Goal: Task Accomplishment & Management: Manage account settings

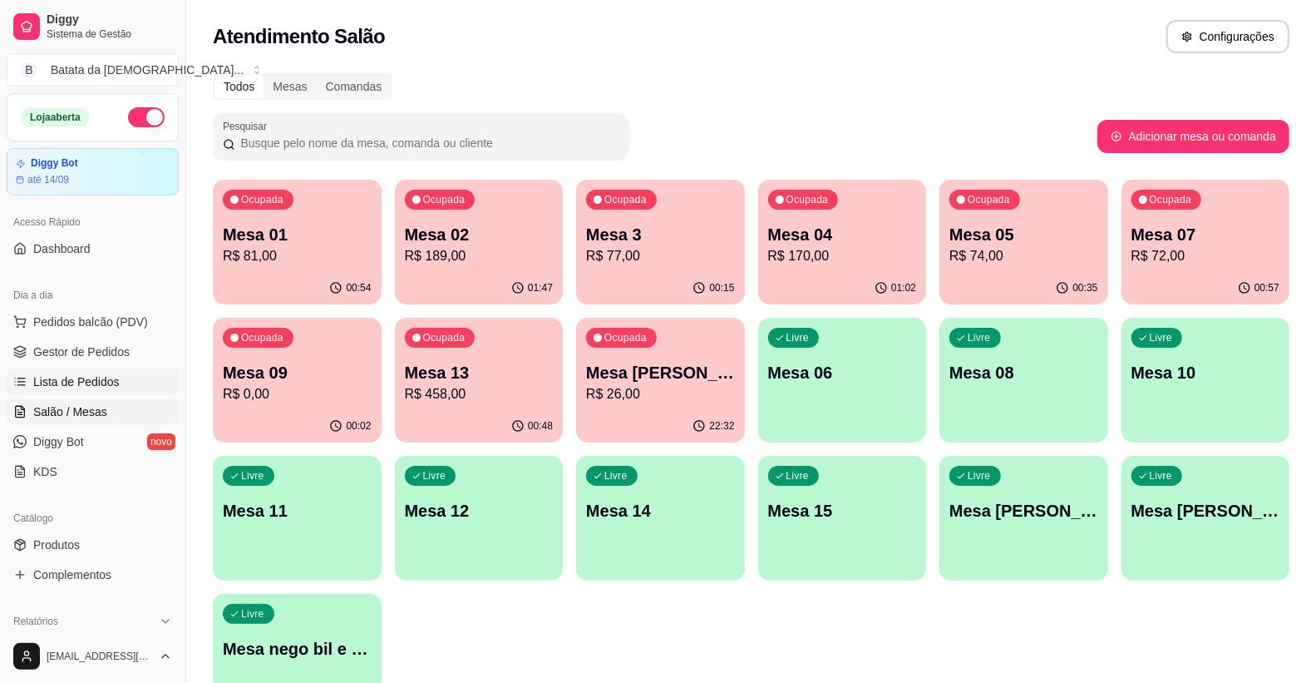
click at [86, 388] on span "Lista de Pedidos" at bounding box center [76, 381] width 86 height 17
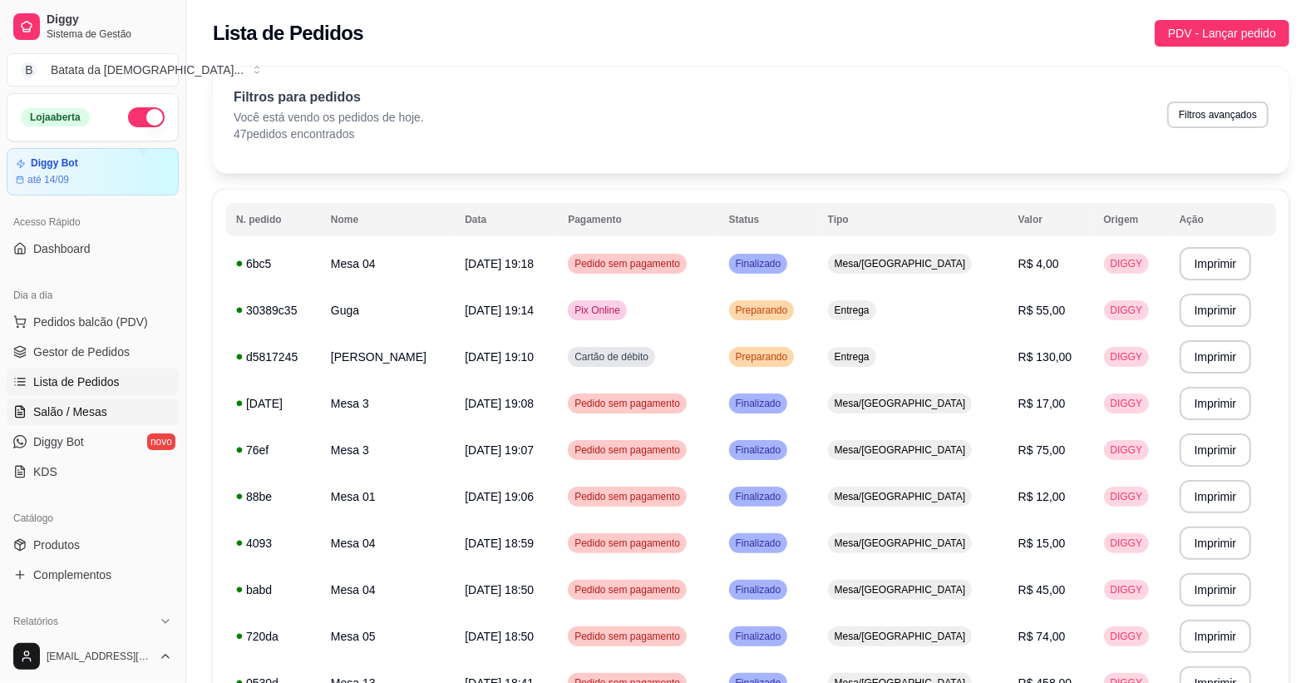
click at [39, 411] on span "Salão / Mesas" at bounding box center [70, 411] width 74 height 17
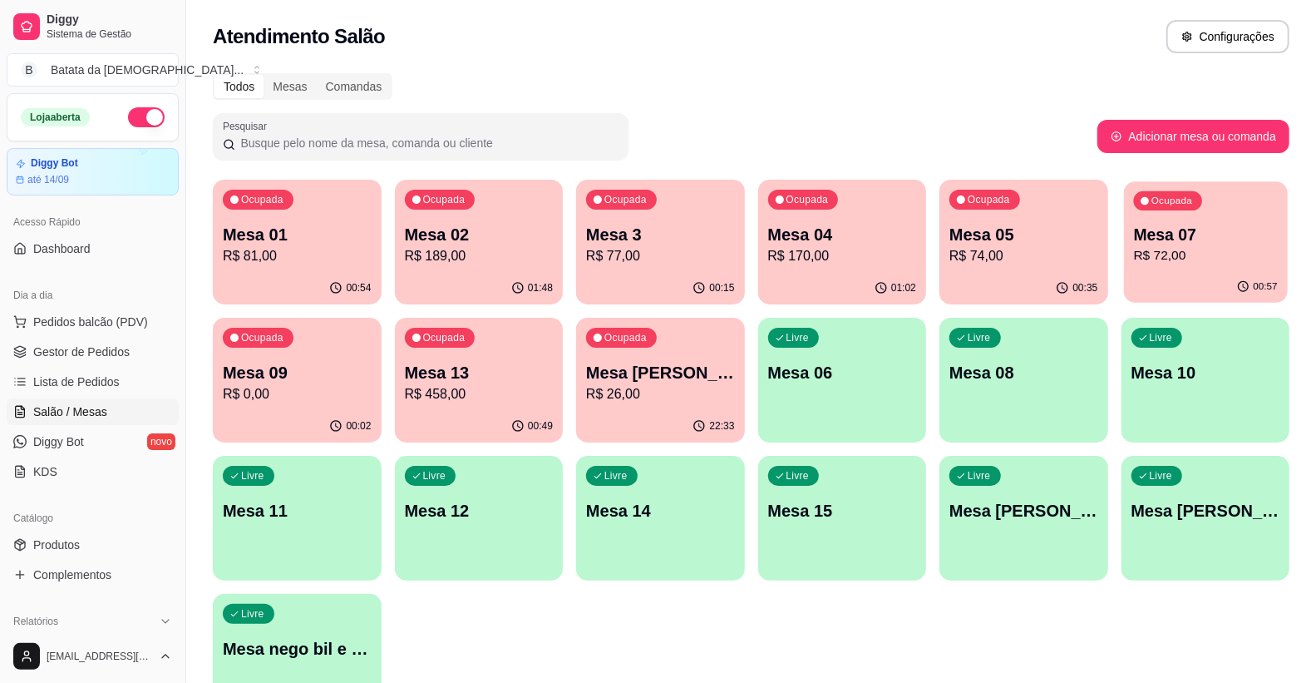
click at [1187, 241] on p "Mesa 07" at bounding box center [1205, 235] width 144 height 22
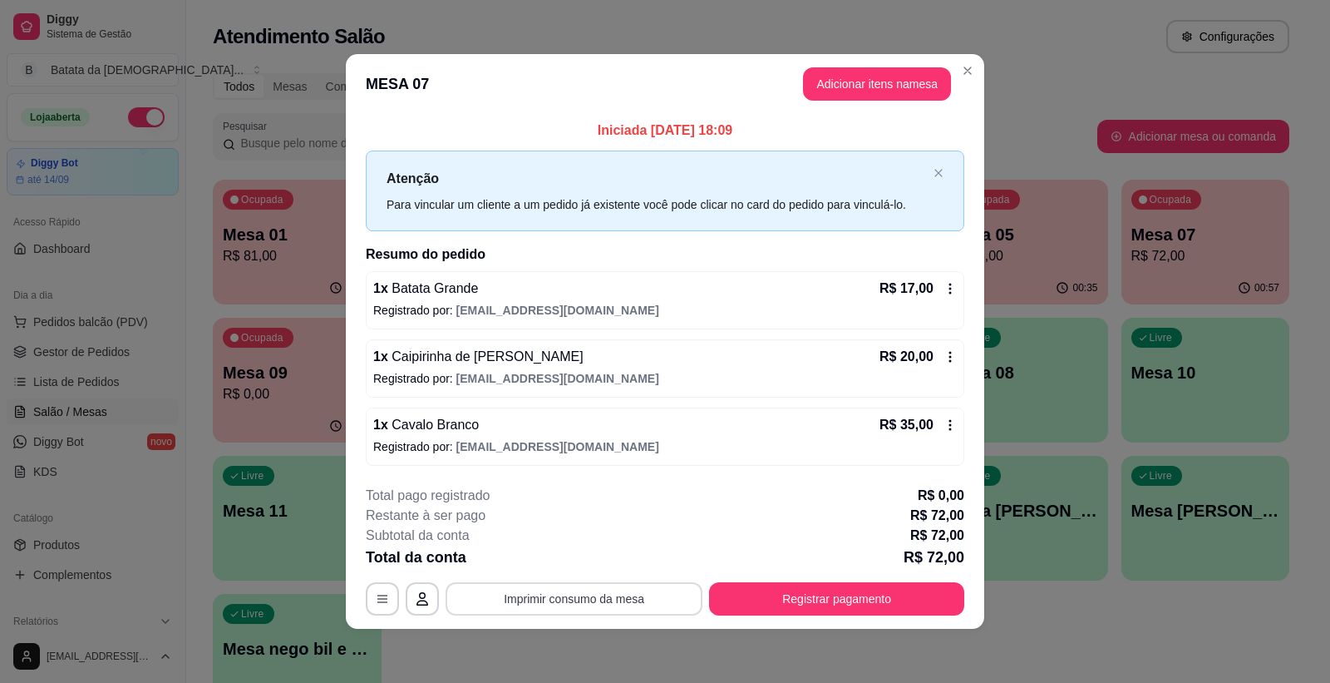
click at [596, 605] on button "Imprimir consumo da mesa" at bounding box center [574, 598] width 257 height 33
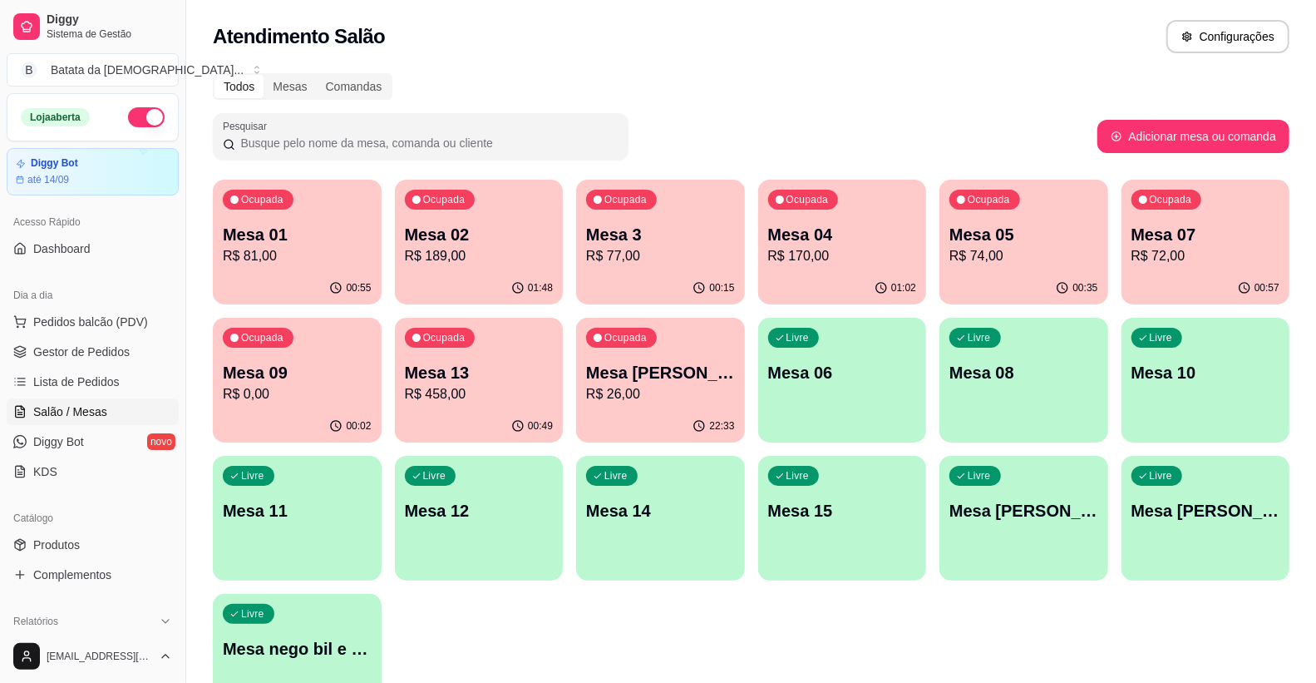
click at [1250, 225] on p "Mesa 07" at bounding box center [1206, 234] width 149 height 23
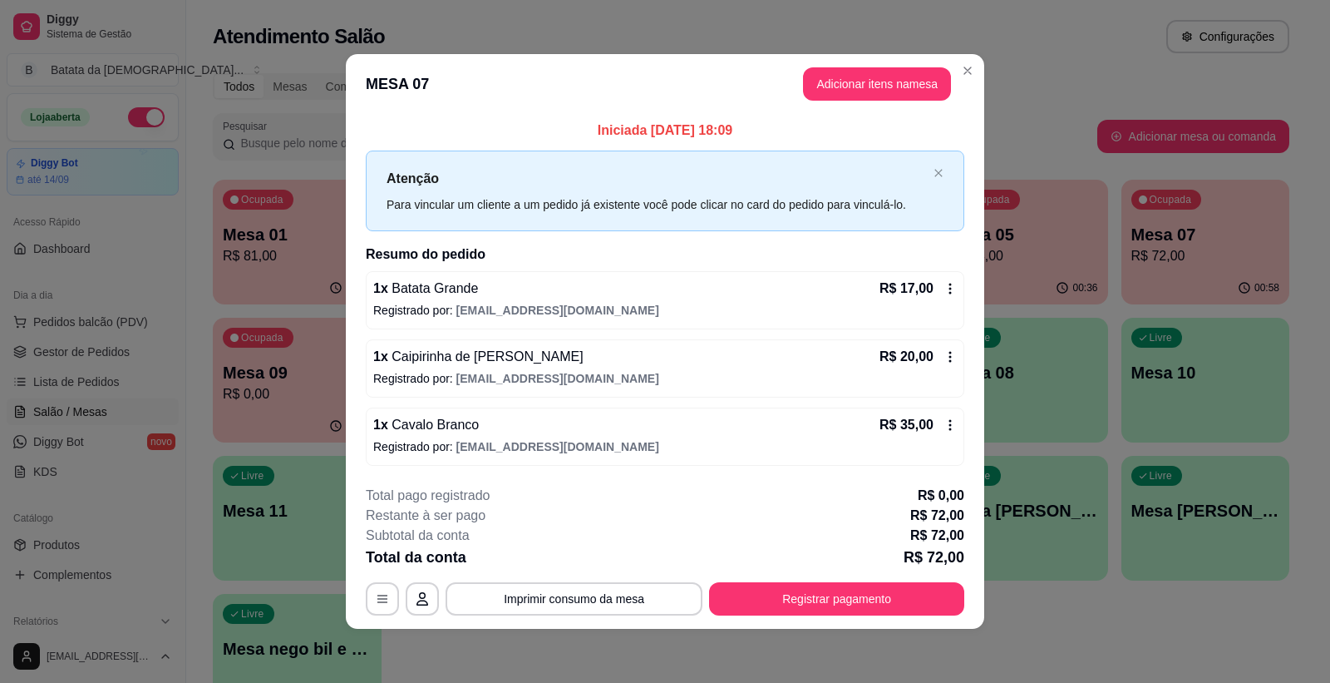
click at [845, 617] on footer "**********" at bounding box center [665, 550] width 639 height 156
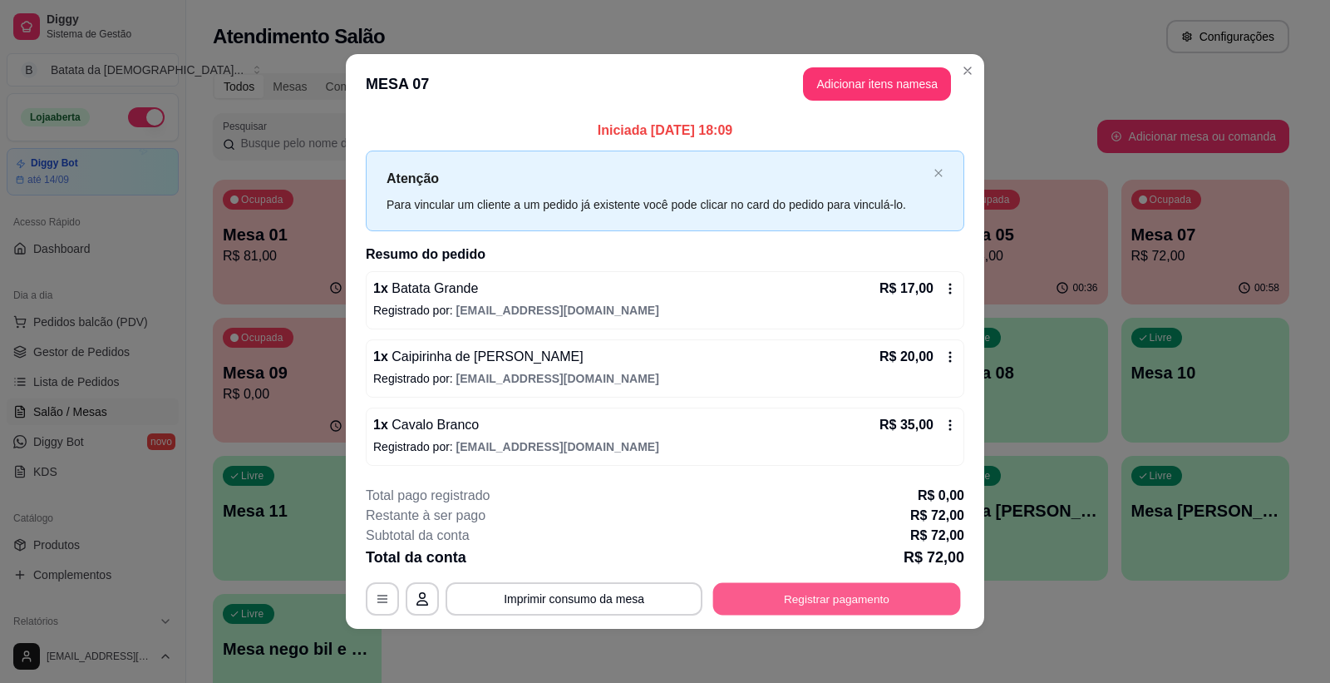
click at [845, 610] on button "Registrar pagamento" at bounding box center [837, 599] width 248 height 32
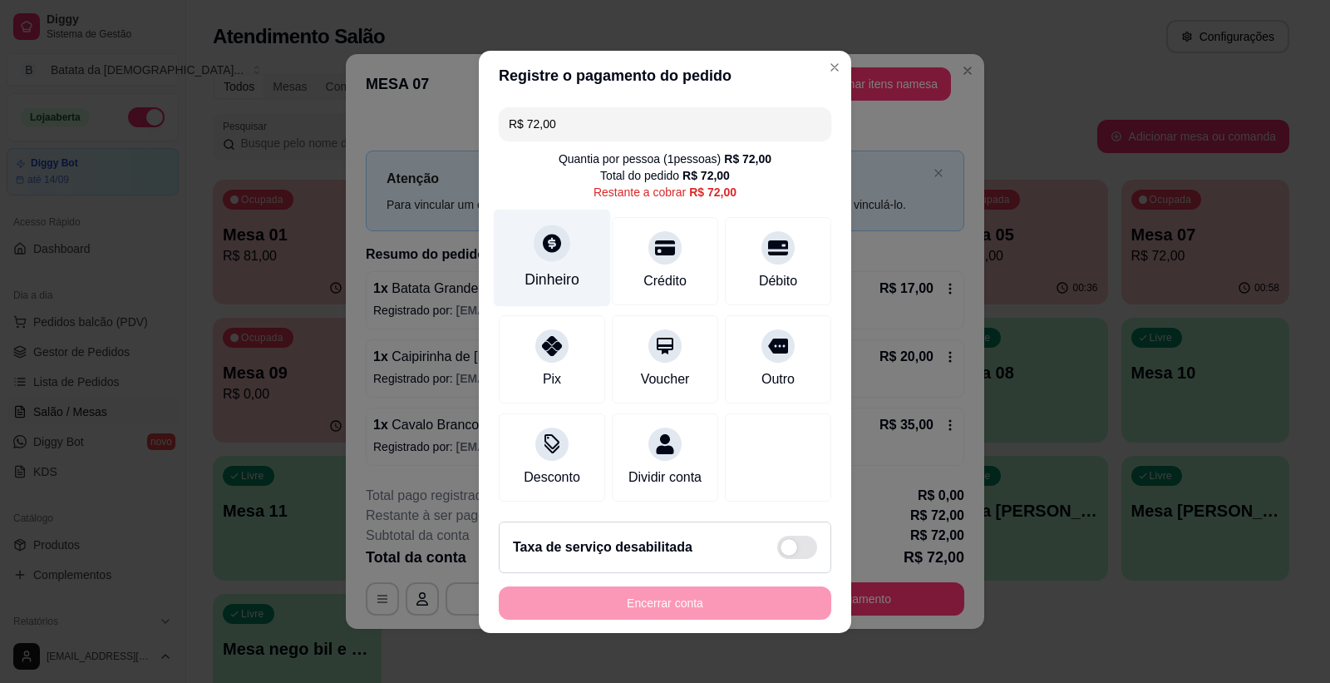
click at [544, 251] on div "Dinheiro" at bounding box center [552, 257] width 117 height 97
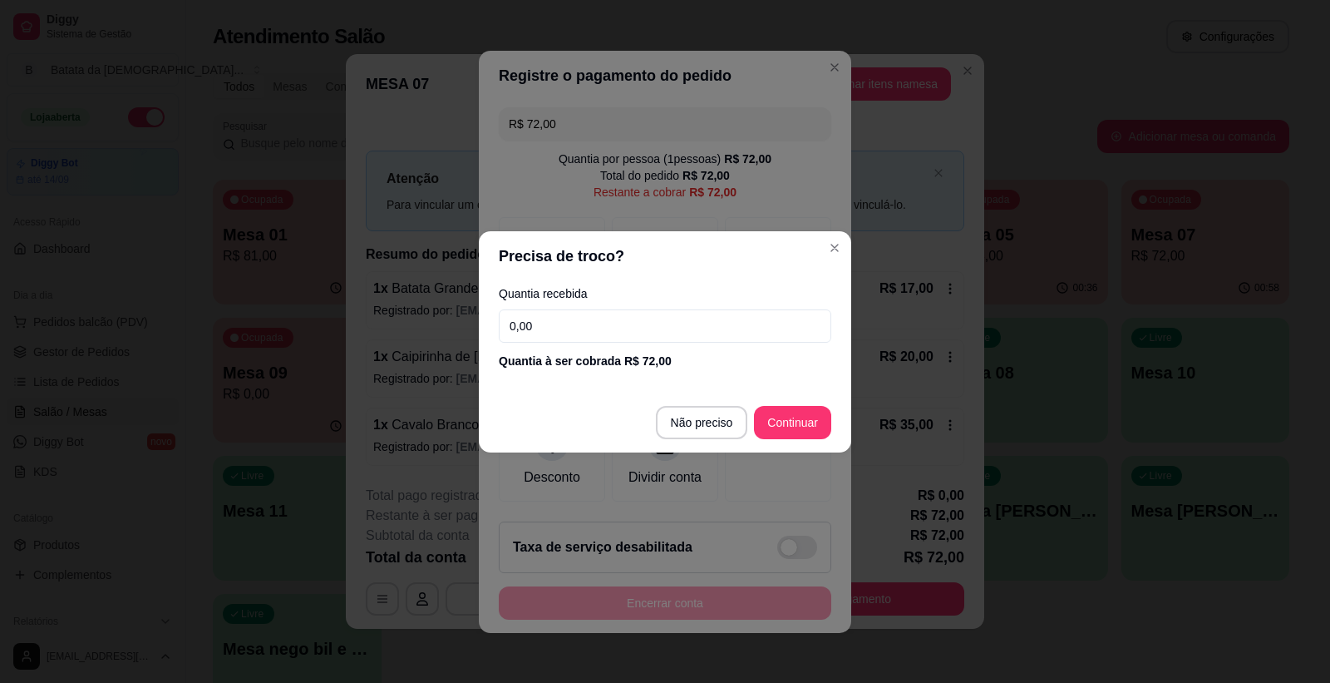
click at [596, 330] on input "0,00" at bounding box center [665, 325] width 333 height 33
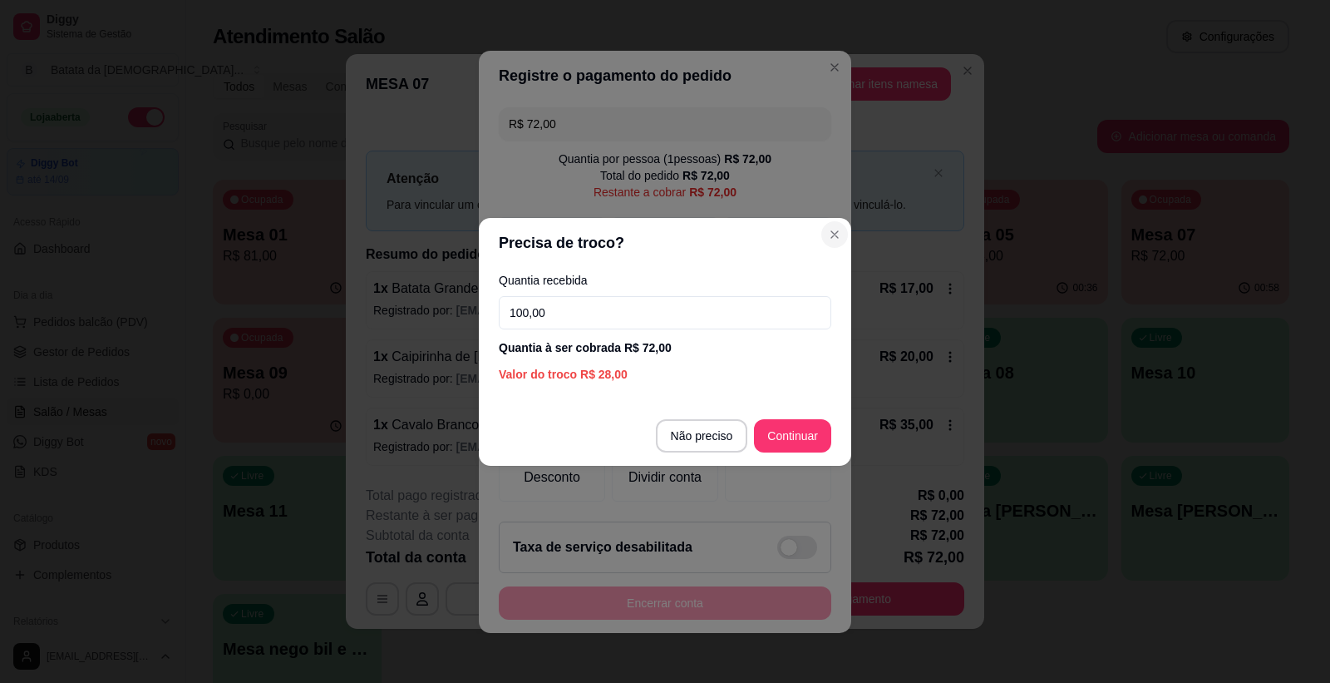
type input "100,00"
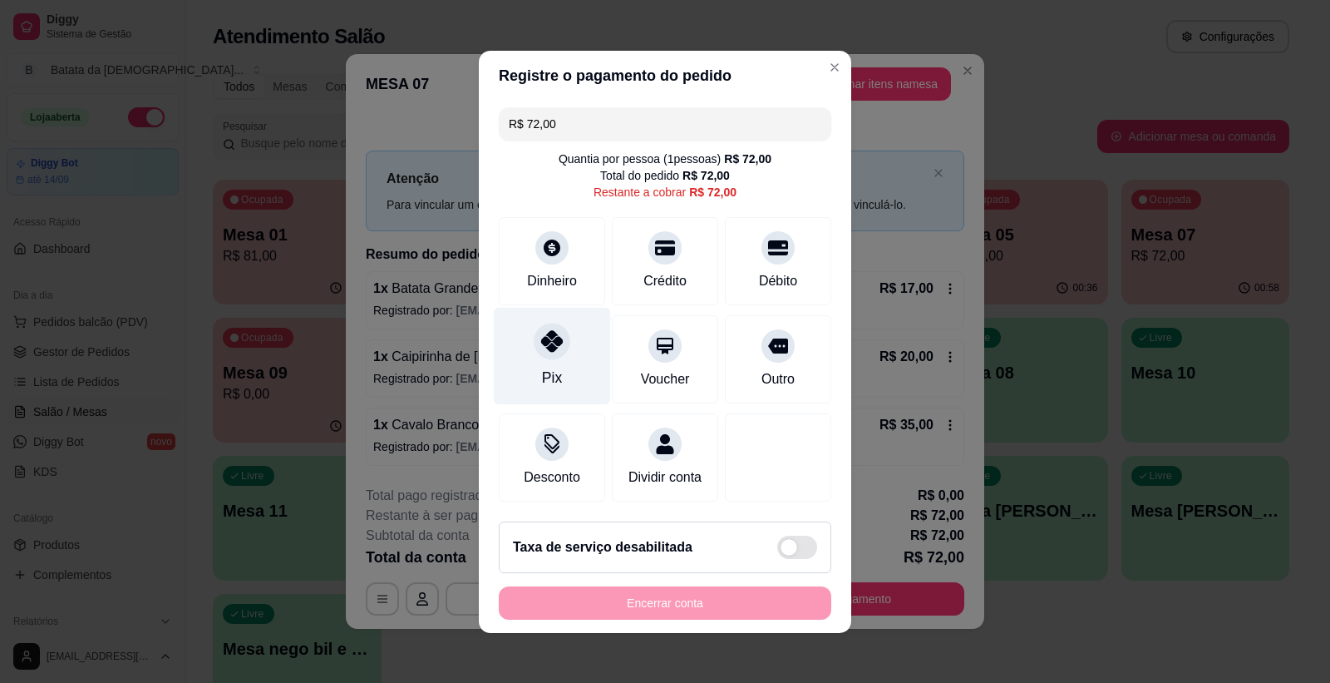
click at [538, 323] on div at bounding box center [552, 341] width 37 height 37
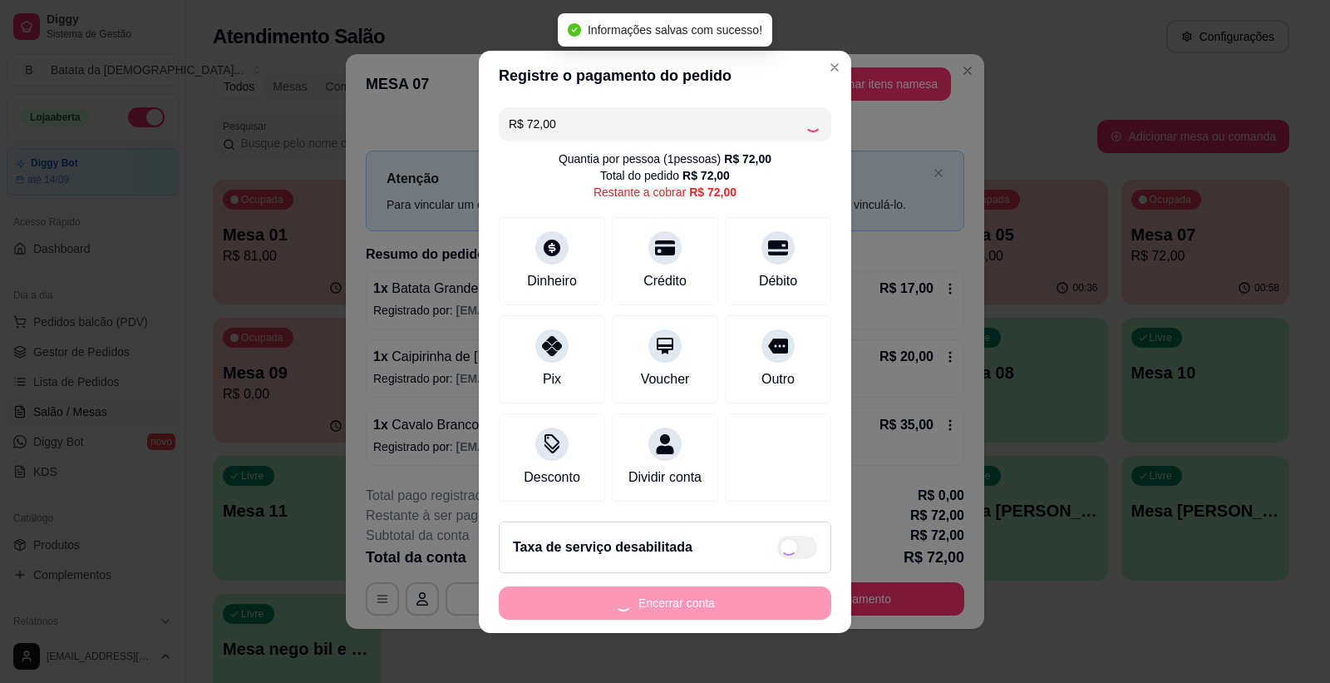
type input "R$ 0,00"
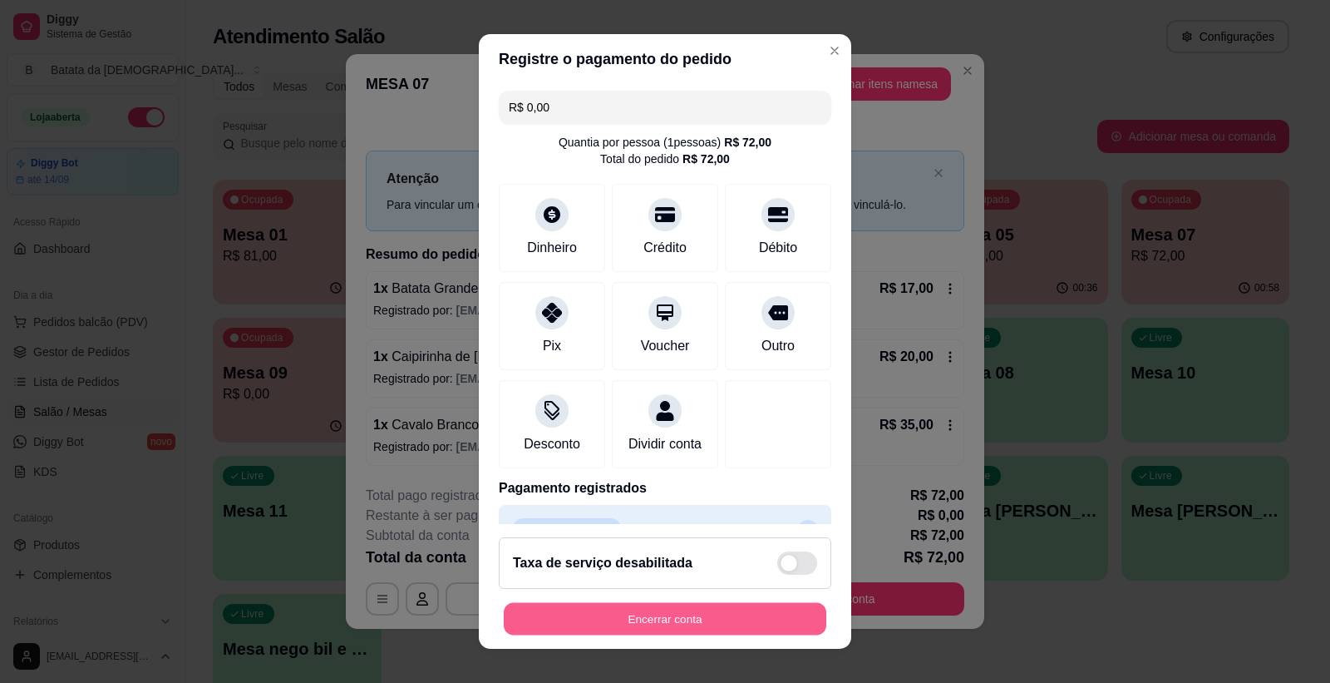
click at [702, 616] on button "Encerrar conta" at bounding box center [665, 619] width 323 height 32
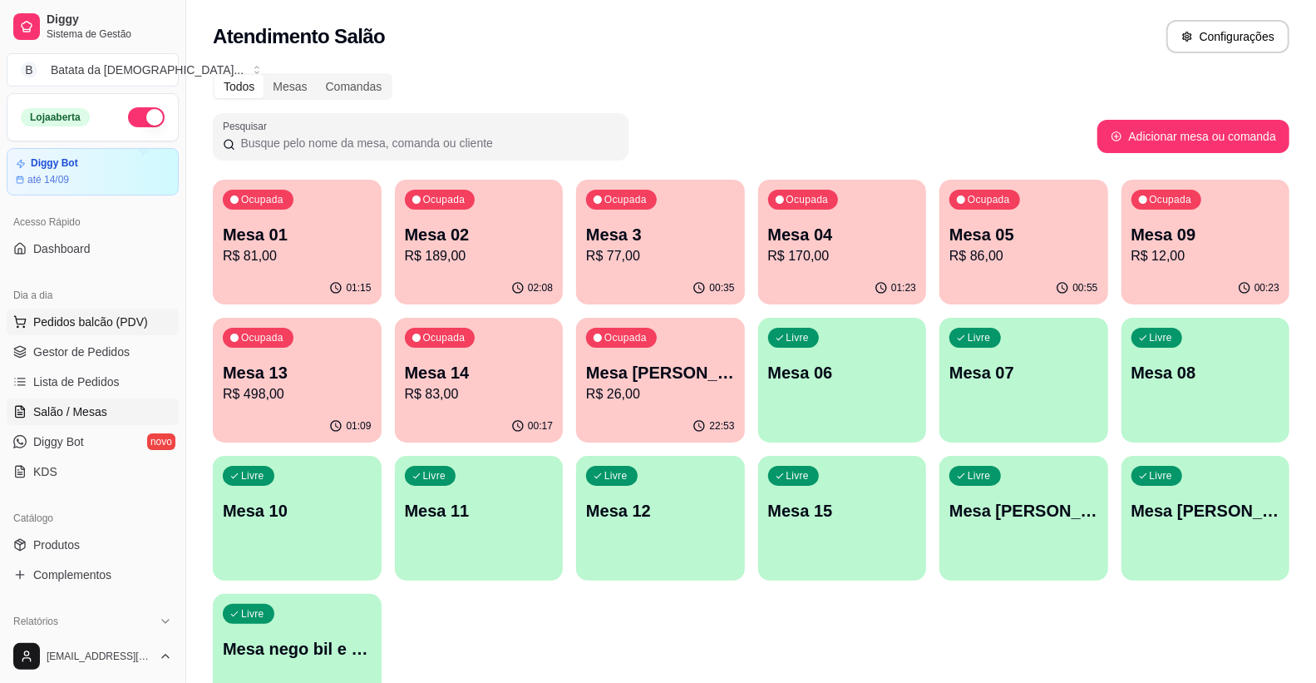
click at [52, 318] on span "Pedidos balcão (PDV)" at bounding box center [90, 321] width 115 height 17
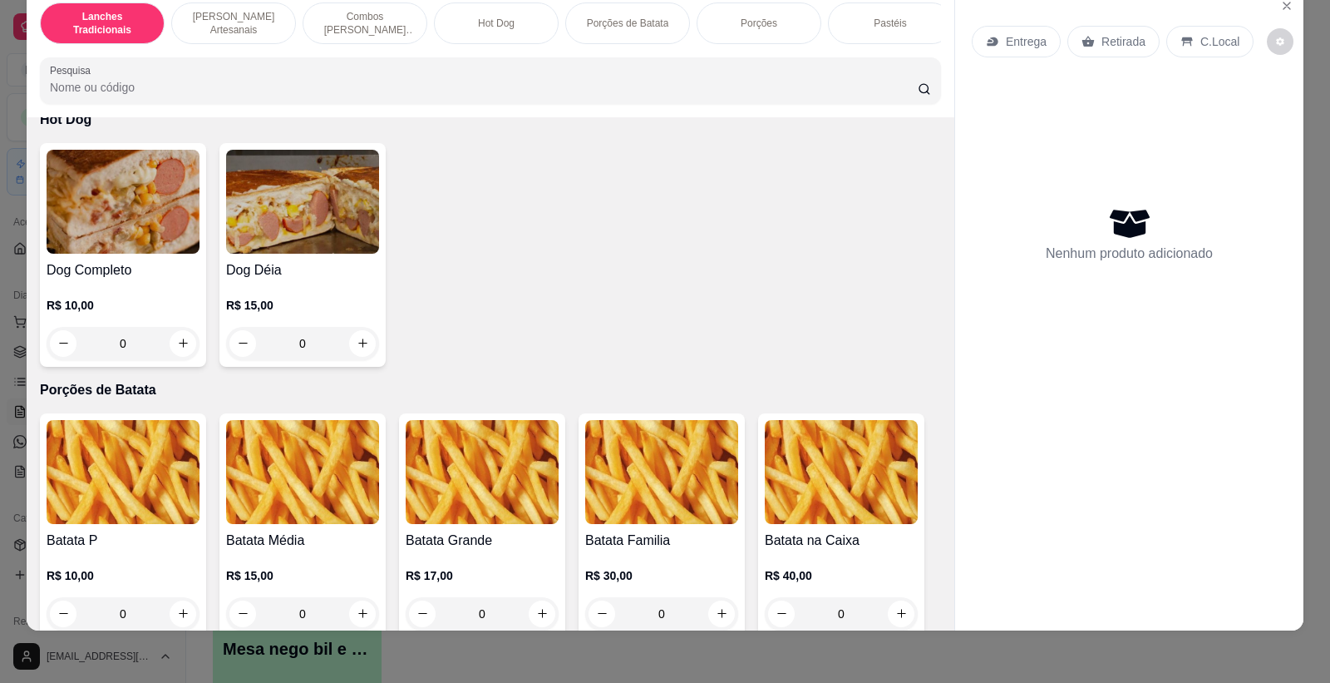
scroll to position [2125, 0]
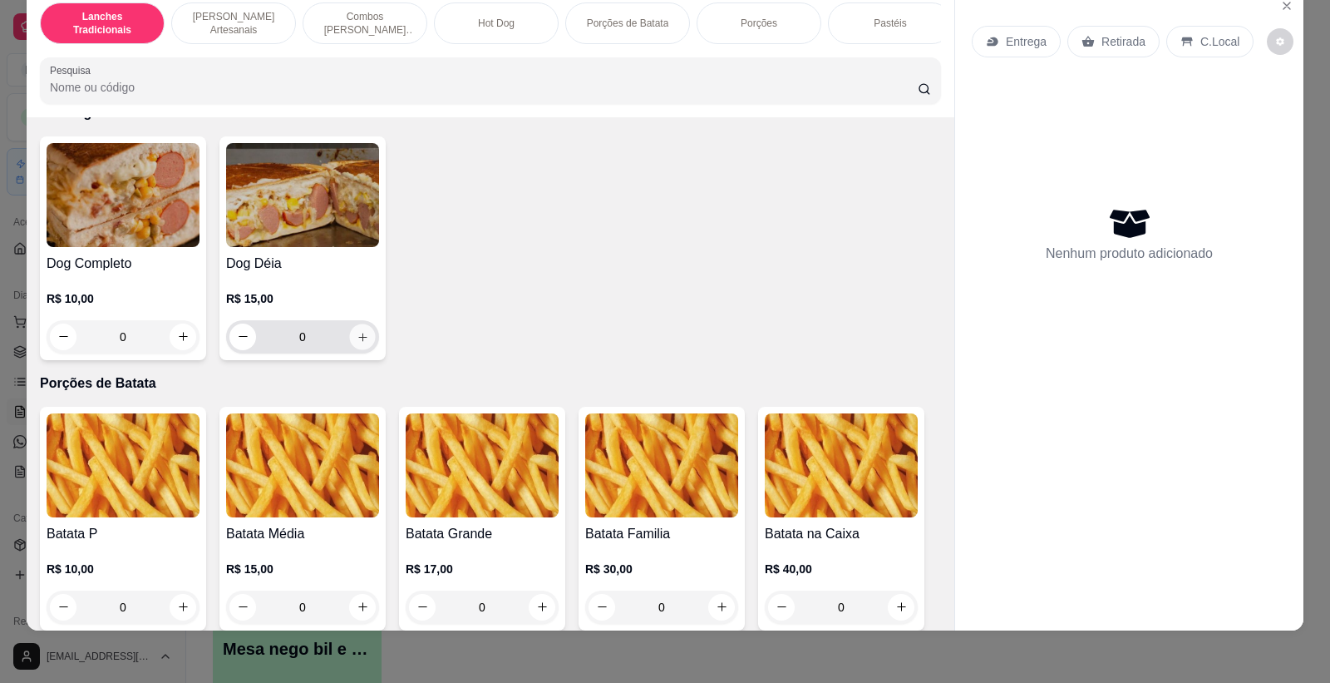
click at [357, 343] on icon "increase-product-quantity" at bounding box center [363, 336] width 12 height 12
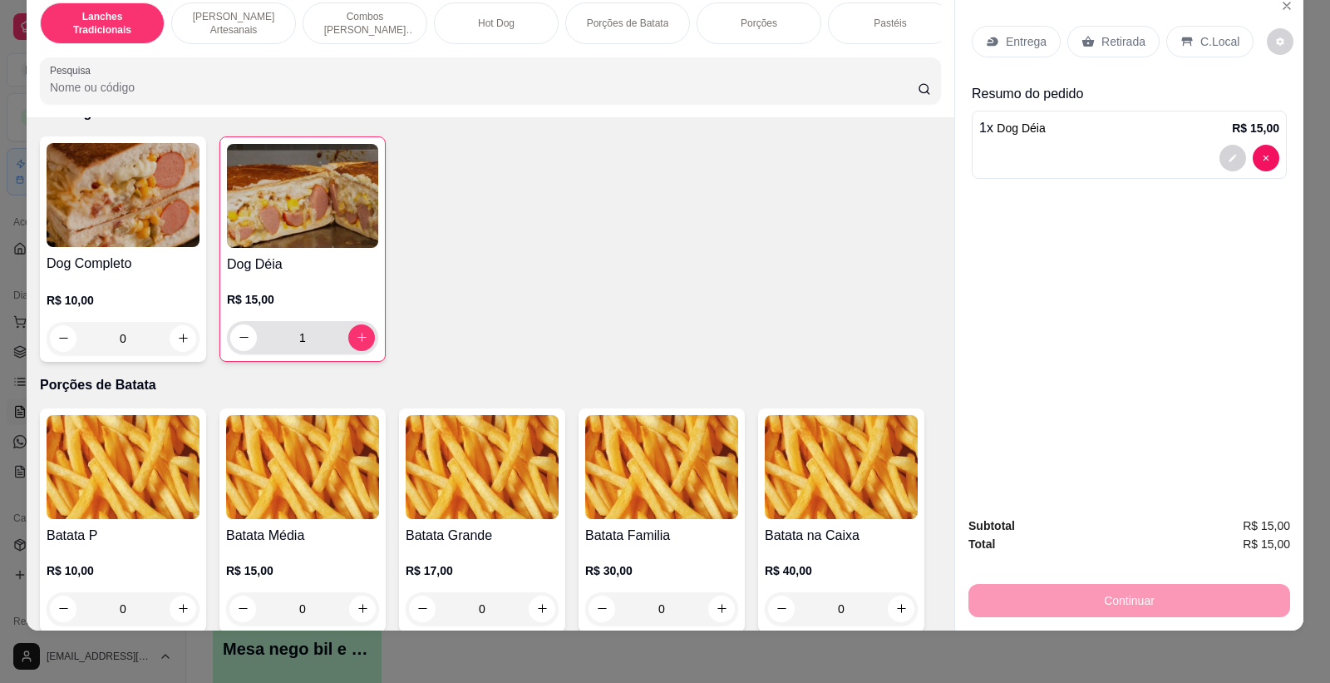
click at [367, 351] on button "increase-product-quantity" at bounding box center [361, 337] width 27 height 27
type input "2"
click at [1095, 22] on div "Entrega Retirada C.Local" at bounding box center [1129, 41] width 315 height 58
click at [1102, 37] on p "Retirada" at bounding box center [1124, 41] width 44 height 17
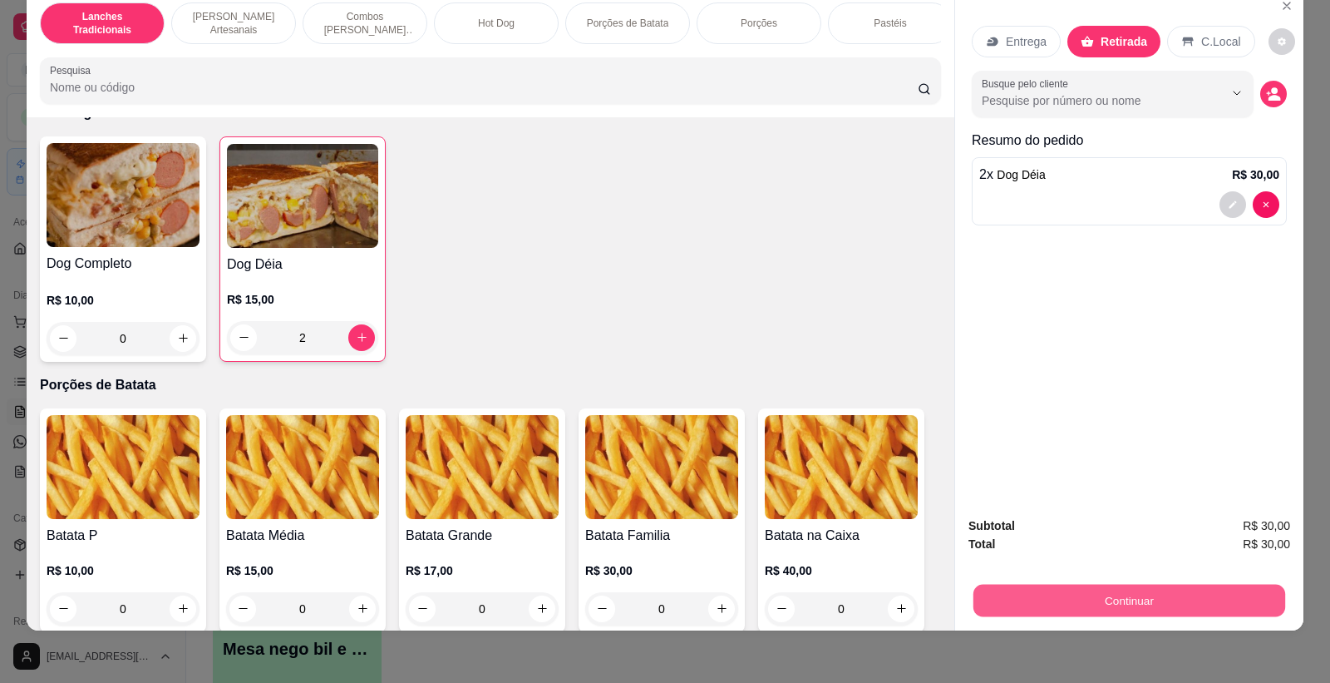
click at [1146, 600] on button "Continuar" at bounding box center [1130, 601] width 312 height 32
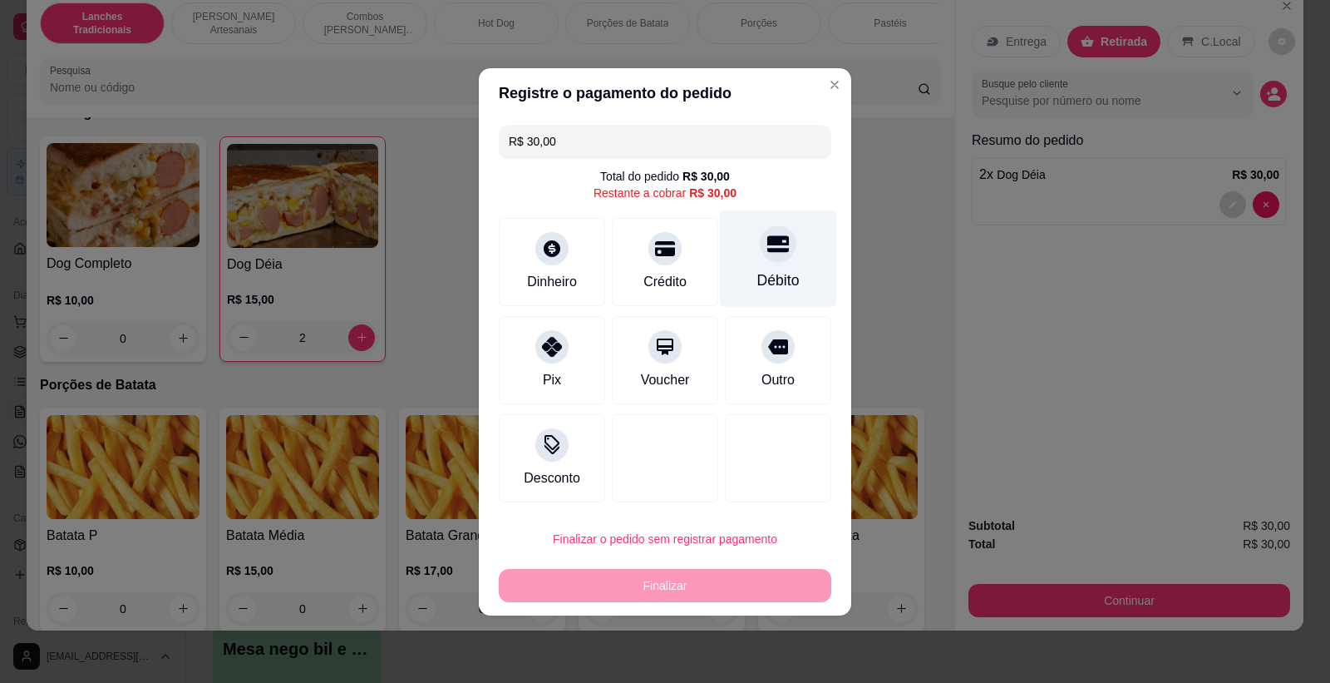
click at [776, 262] on div "Débito" at bounding box center [778, 258] width 117 height 97
type input "R$ 0,00"
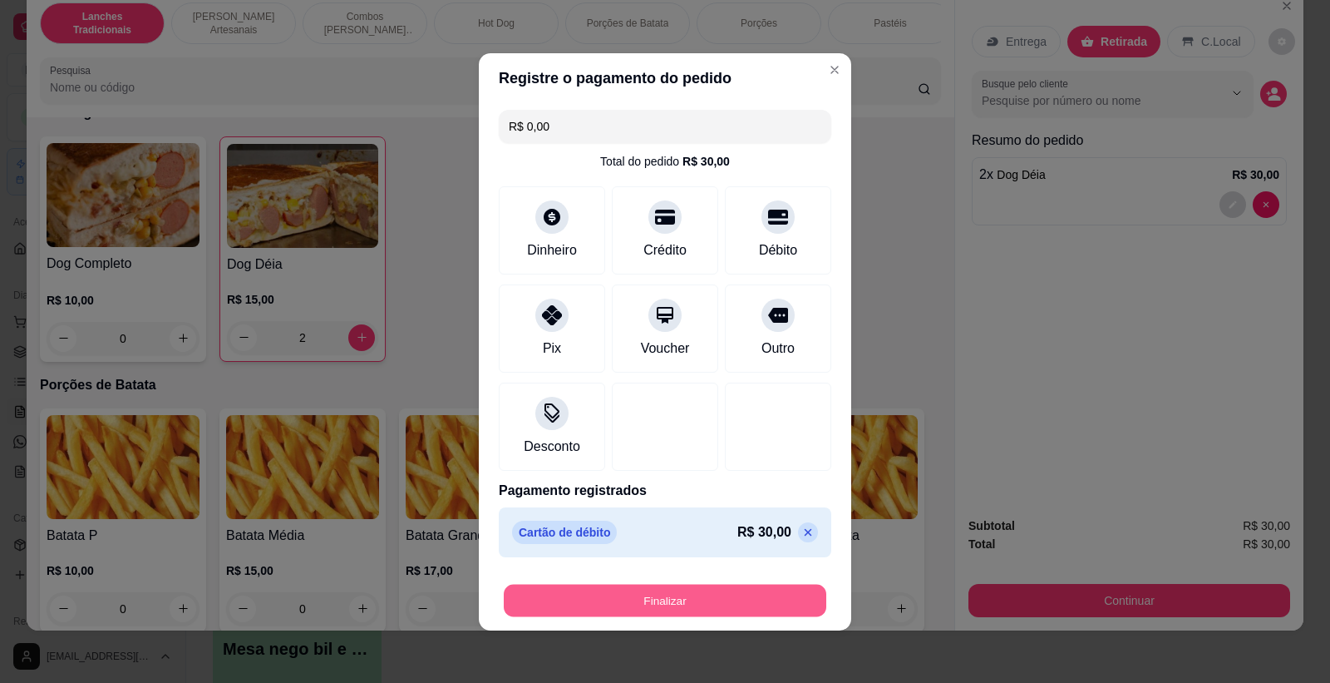
click at [670, 600] on button "Finalizar" at bounding box center [665, 600] width 323 height 32
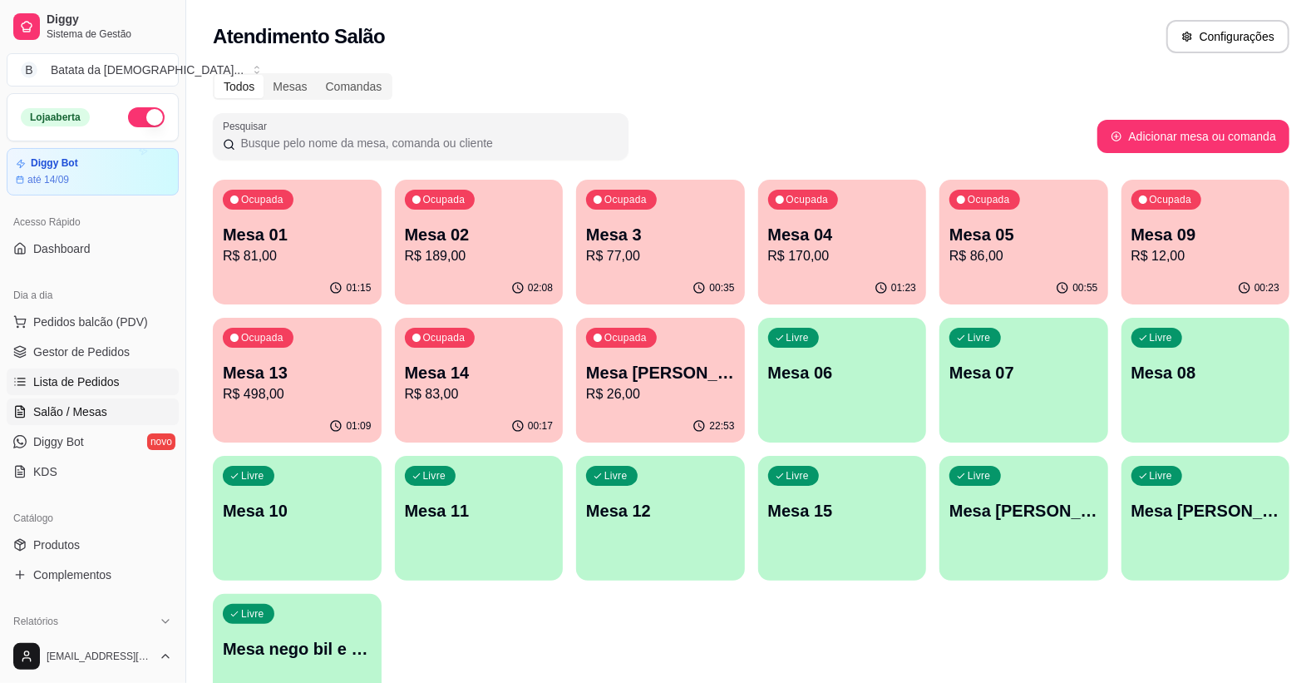
click at [96, 375] on span "Lista de Pedidos" at bounding box center [76, 381] width 86 height 17
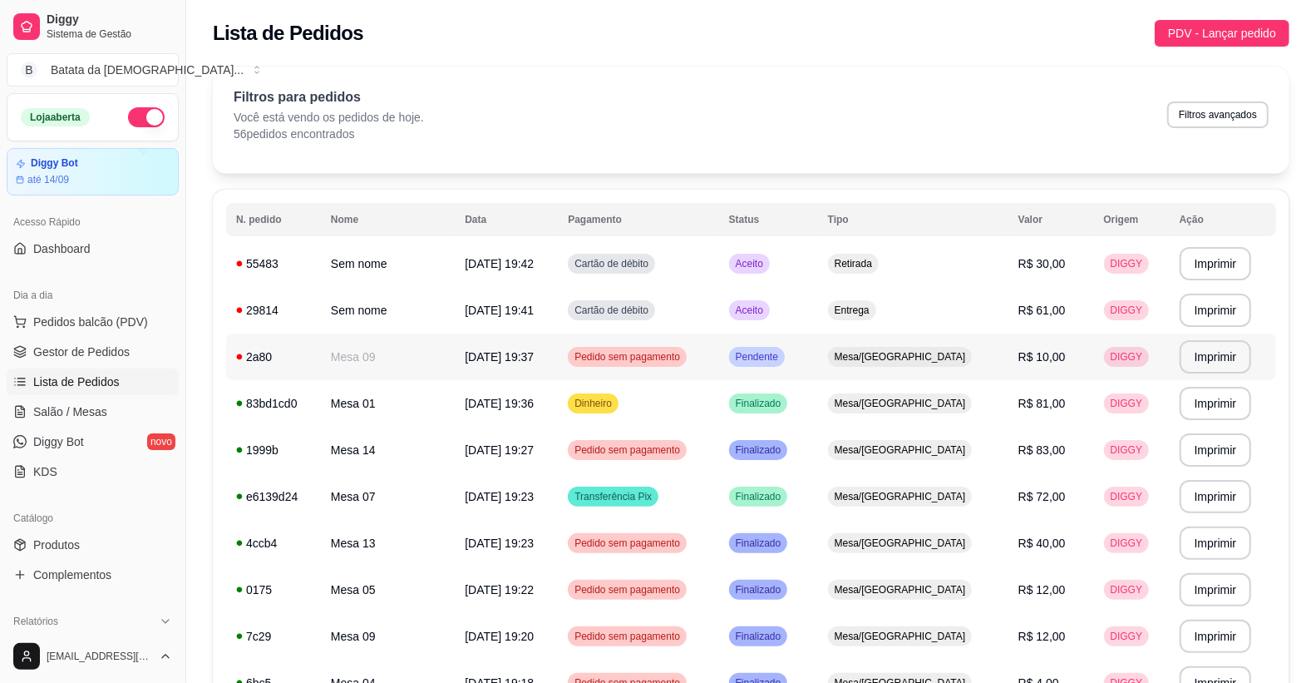
click at [496, 378] on td "[DATE] 19:37" at bounding box center [506, 356] width 103 height 47
click at [304, 288] on td "29814" at bounding box center [273, 310] width 95 height 47
click at [400, 318] on td "Sem nome" at bounding box center [388, 310] width 134 height 47
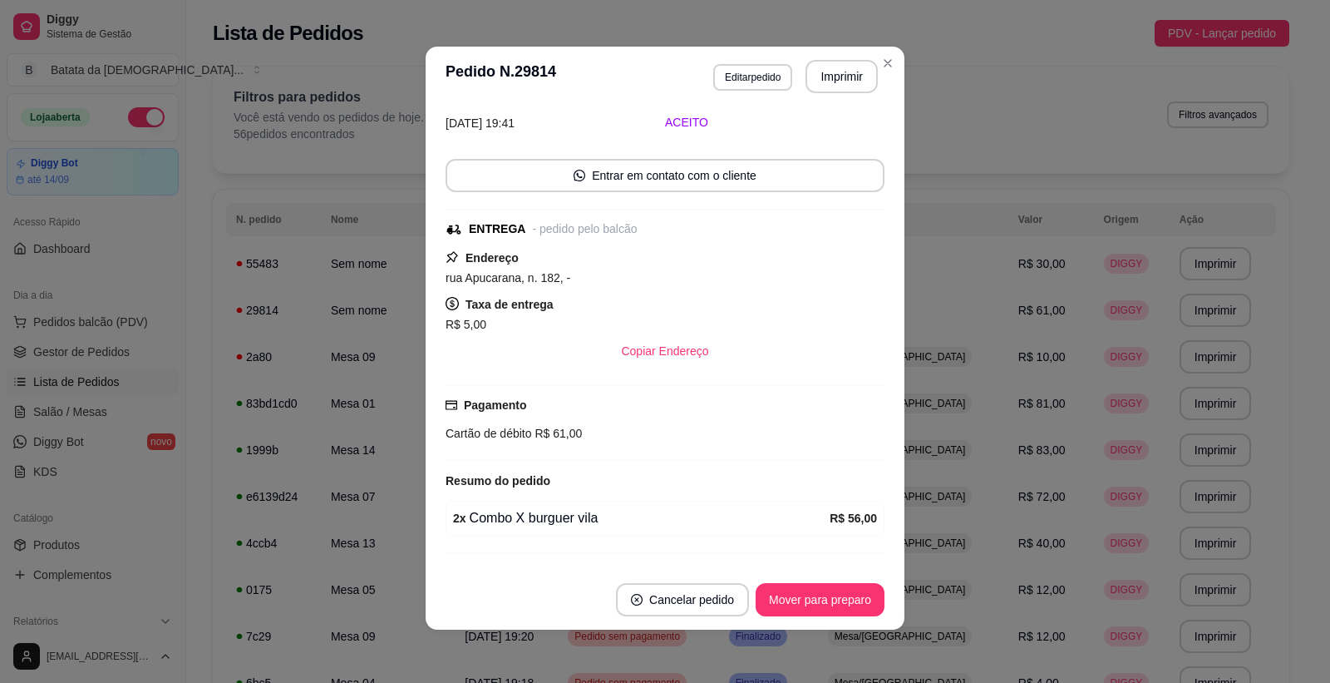
scroll to position [111, 0]
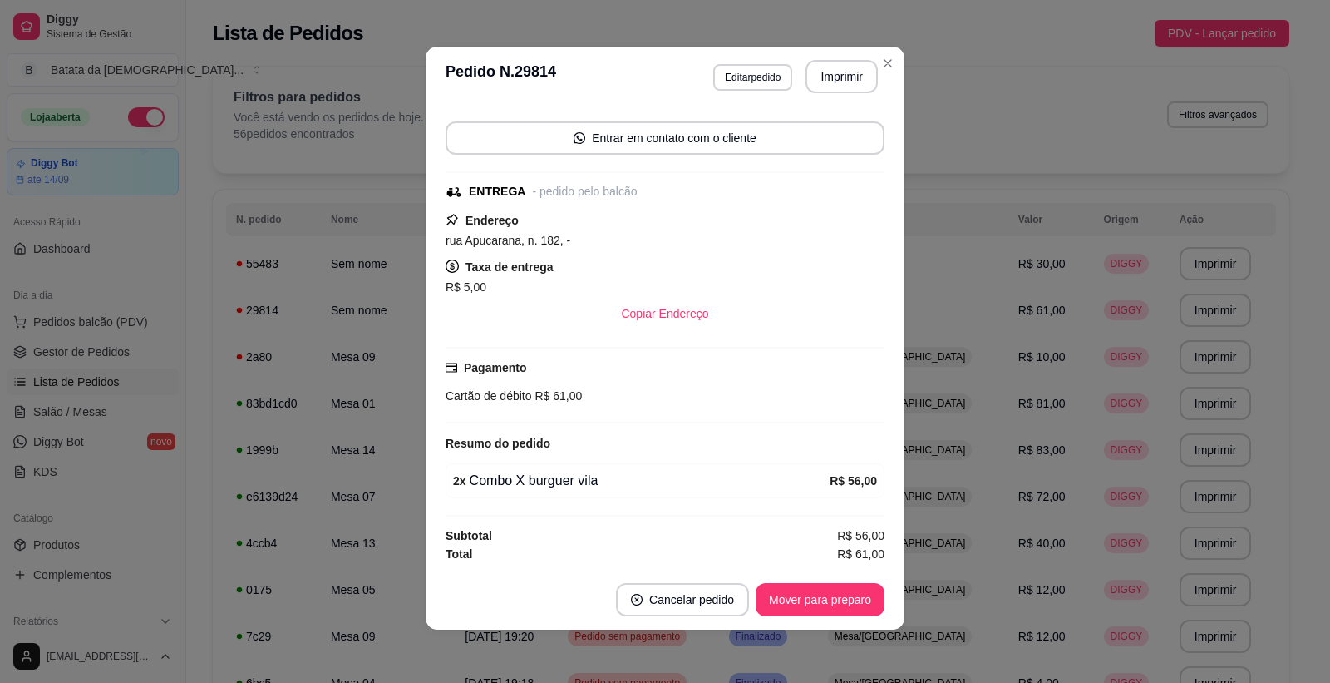
click at [499, 272] on strong "Taxa de entrega" at bounding box center [510, 266] width 88 height 13
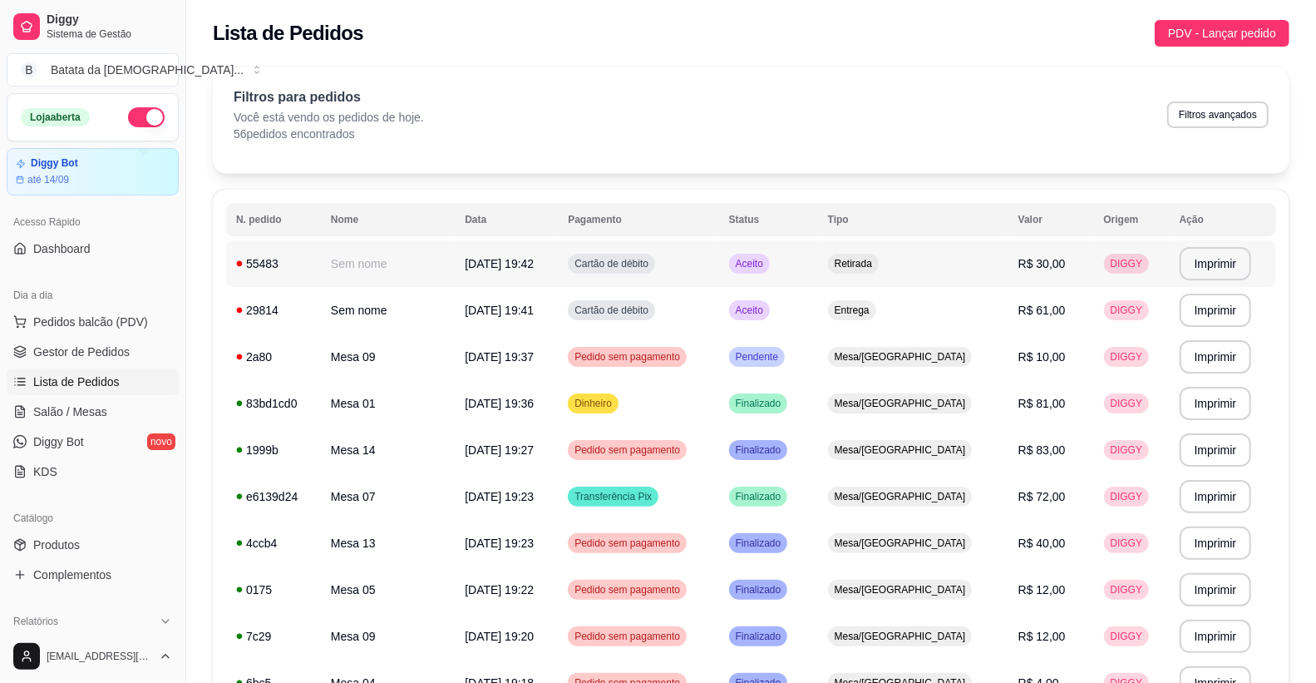
click at [321, 260] on td "55483" at bounding box center [273, 263] width 95 height 47
click at [400, 304] on td "Sem nome" at bounding box center [388, 310] width 134 height 47
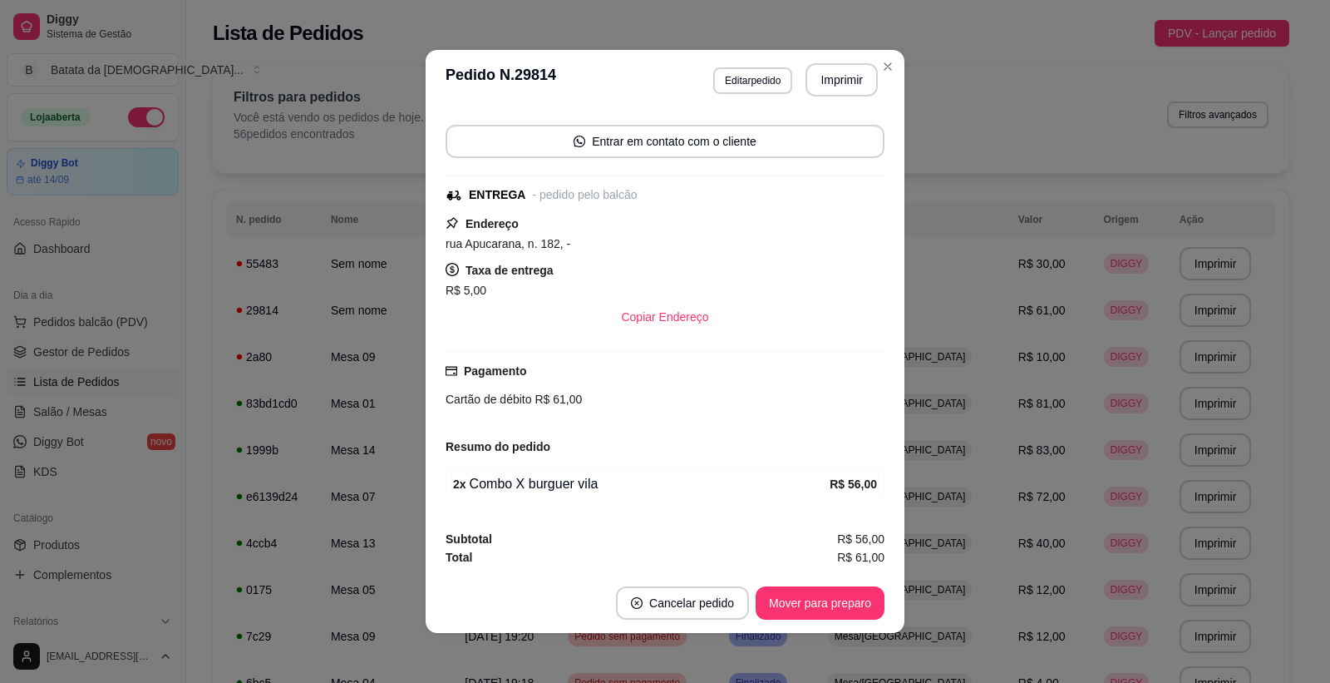
scroll to position [3, 0]
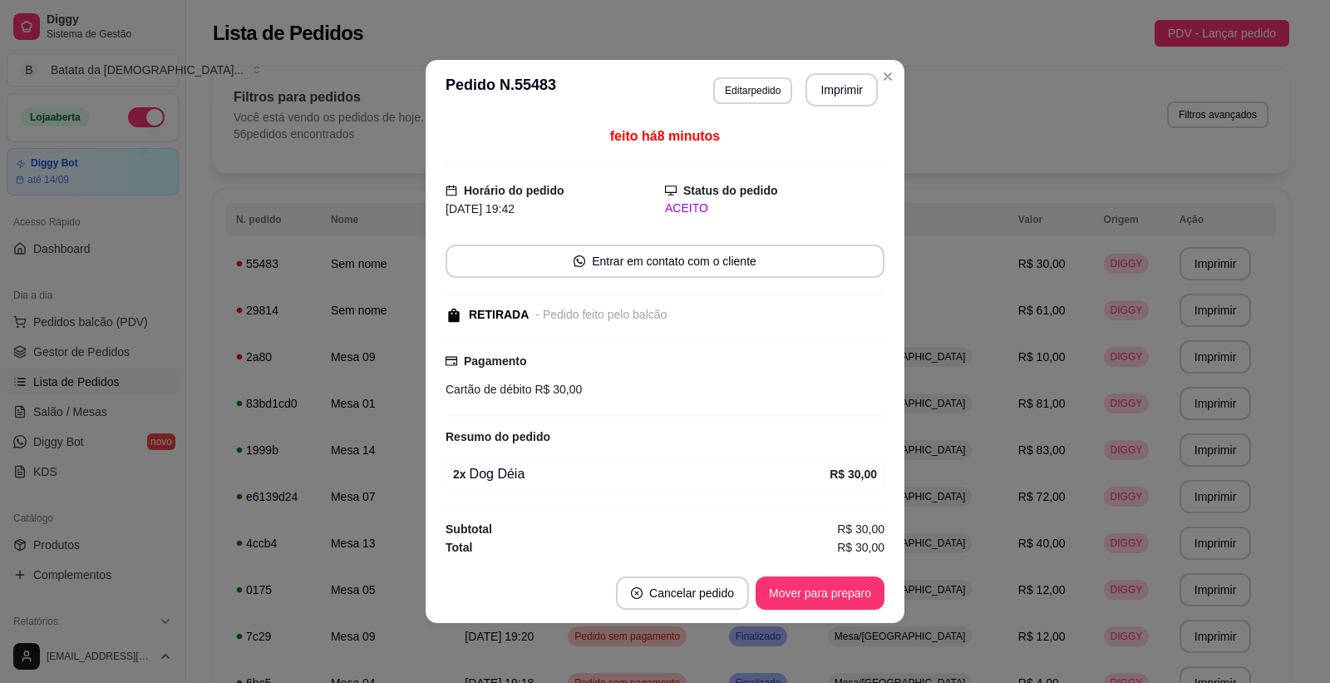
click at [565, 300] on div "feito há 8 minutos Horário do pedido [DATE] 19:42 Status do pedido ACEITO Entra…" at bounding box center [665, 341] width 439 height 430
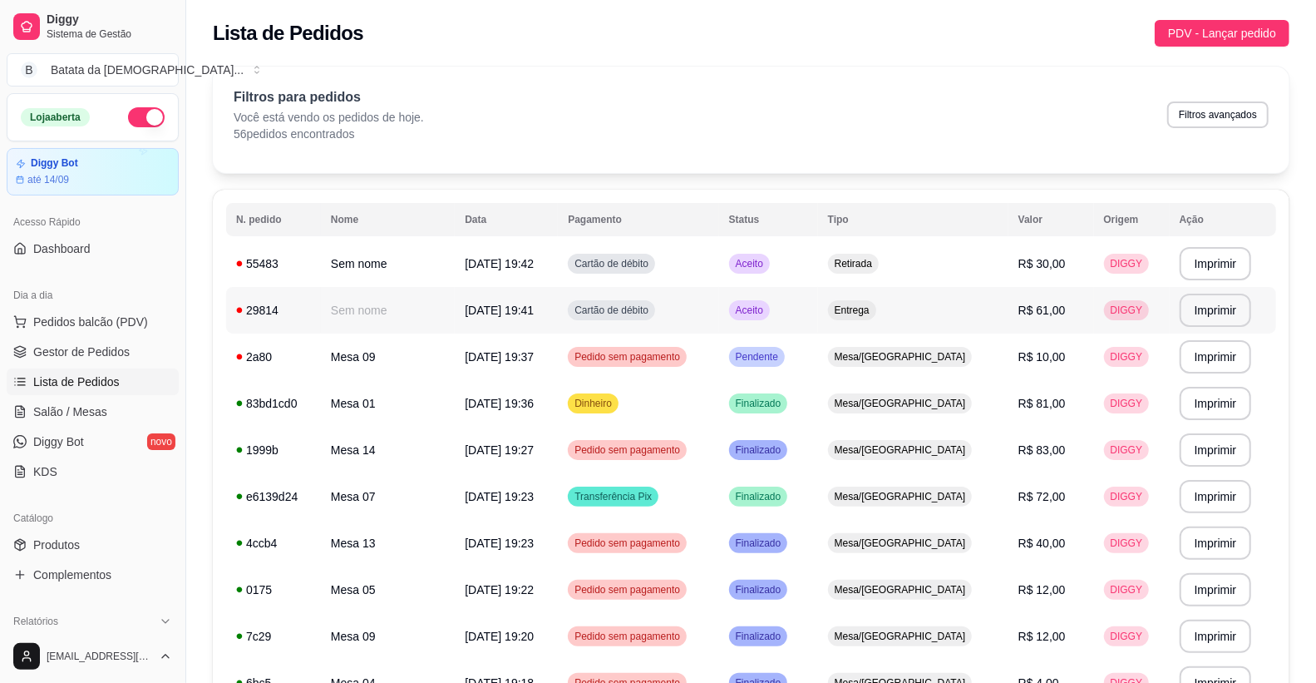
click at [354, 303] on td "Sem nome" at bounding box center [388, 310] width 134 height 47
click at [384, 322] on td "Sem nome" at bounding box center [388, 310] width 134 height 47
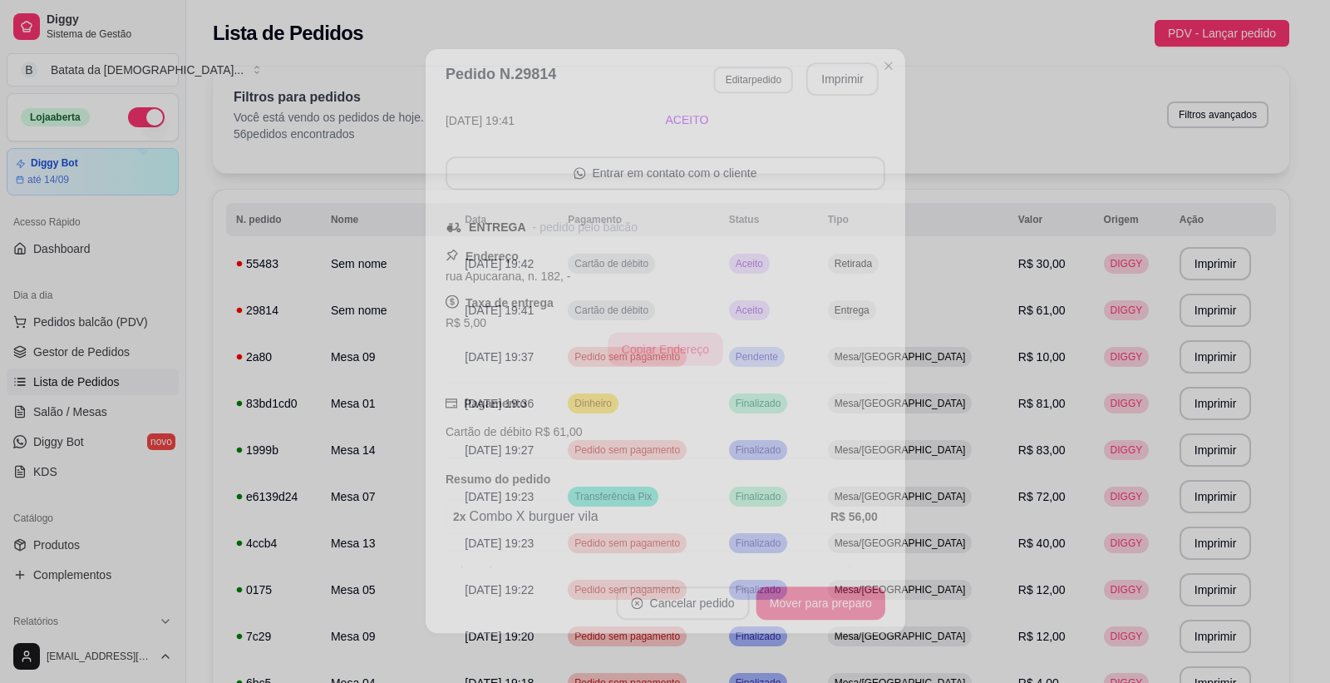
scroll to position [111, 0]
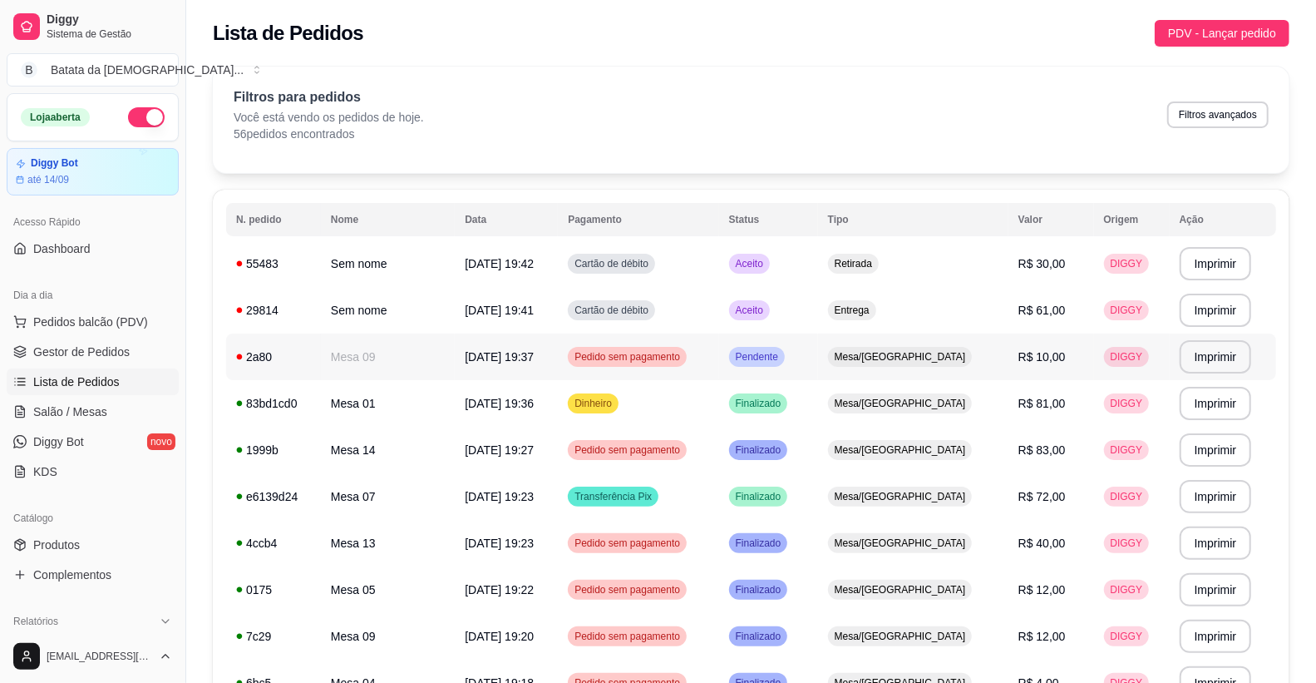
click at [367, 355] on td "Mesa 09" at bounding box center [388, 356] width 134 height 47
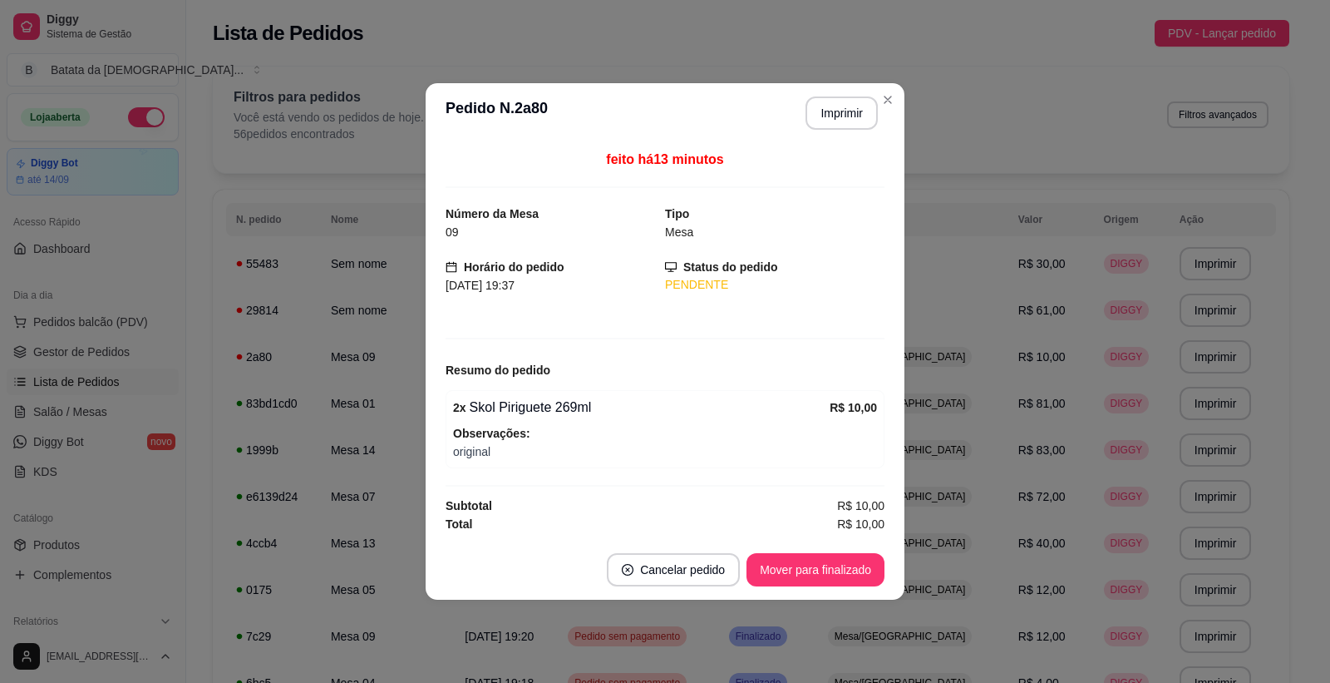
drag, startPoint x: 428, startPoint y: 378, endPoint x: 428, endPoint y: 368, distance: 10.0
click at [428, 375] on div "feito há 13 minutos Número da Mesa 09 Tipo Mesa Horário do pedido [DATE] 19:37 …" at bounding box center [665, 341] width 479 height 397
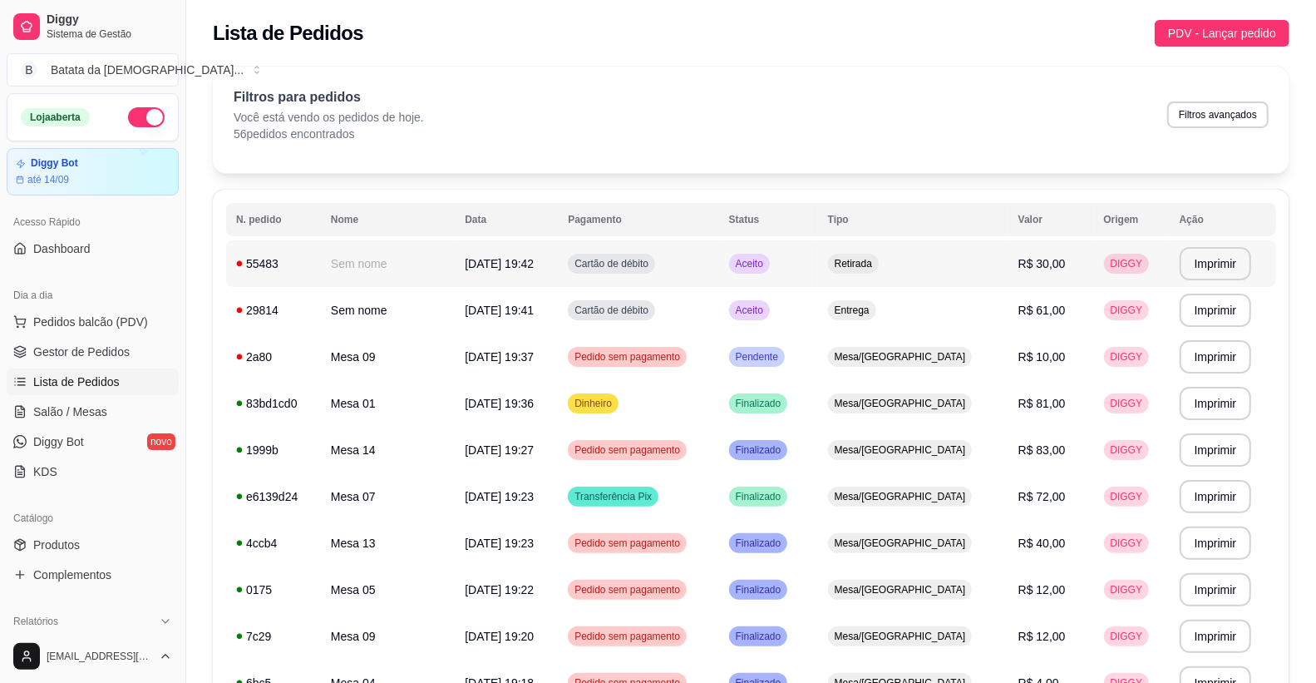
click at [408, 271] on td "Sem nome" at bounding box center [388, 263] width 134 height 47
click at [718, 249] on td "Cartão de débito" at bounding box center [638, 263] width 160 height 47
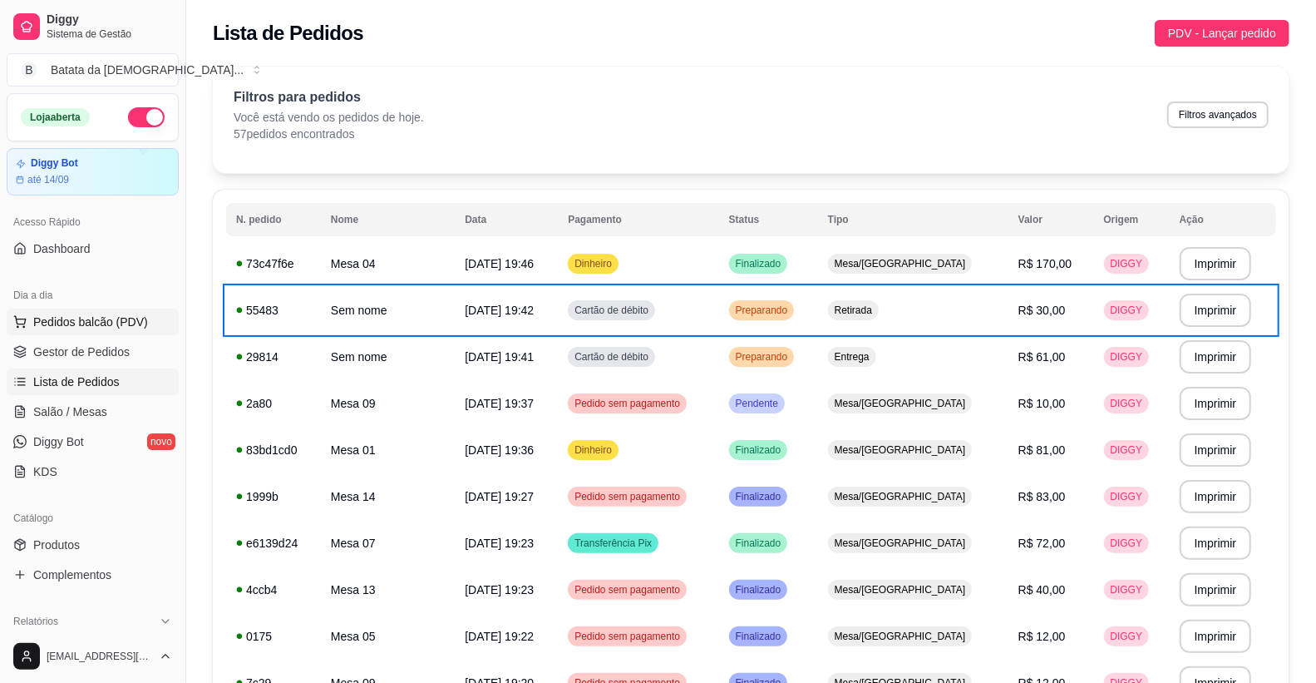
click at [68, 327] on span "Pedidos balcão (PDV)" at bounding box center [90, 321] width 115 height 17
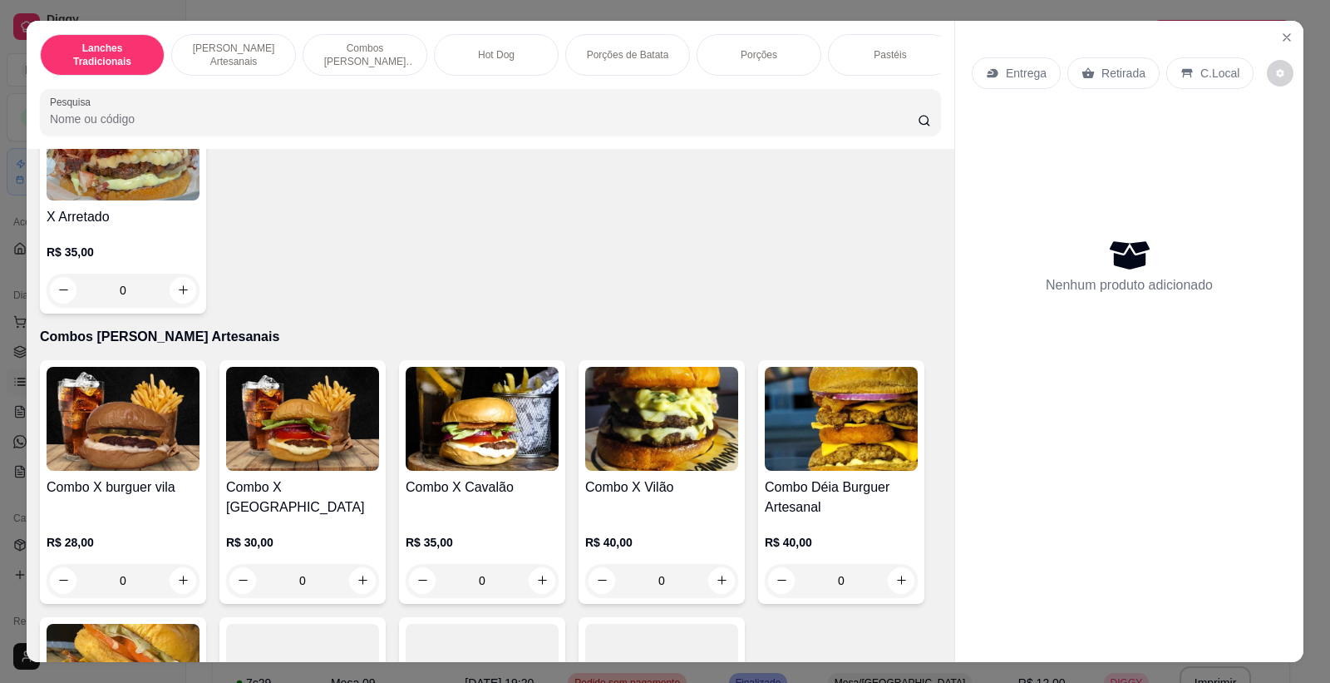
scroll to position [1293, 0]
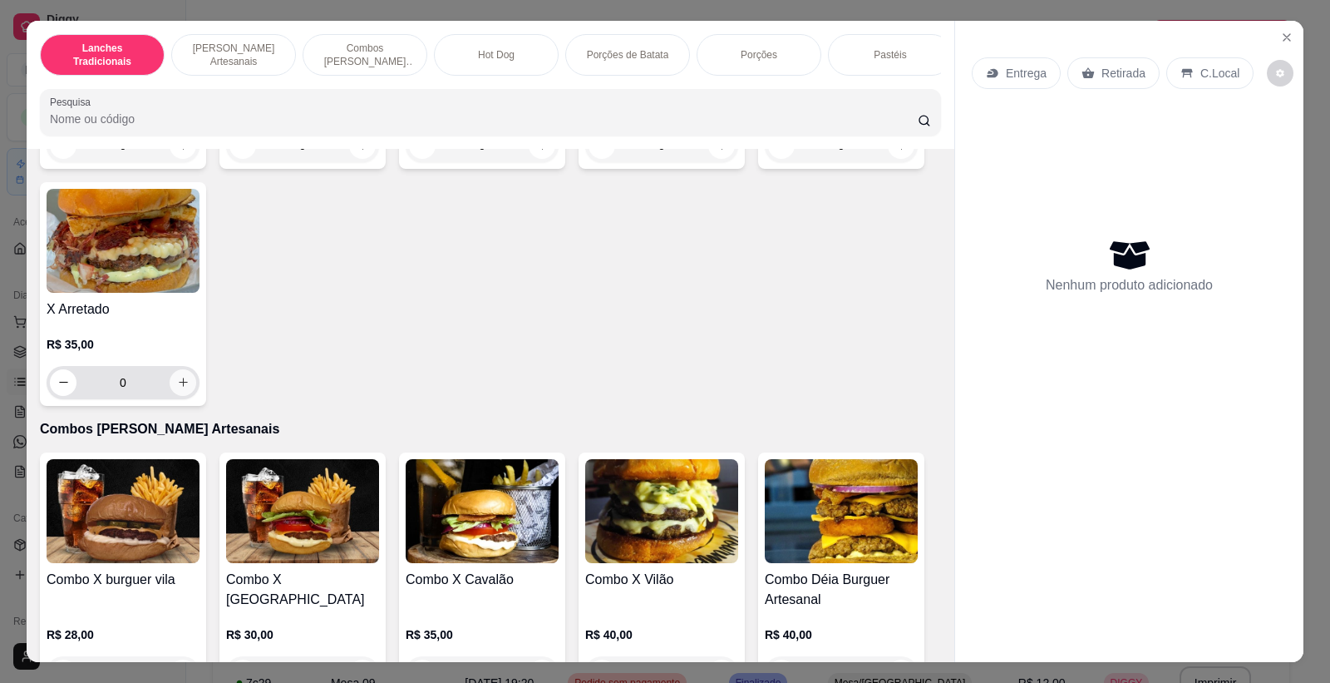
click at [185, 396] on button "increase-product-quantity" at bounding box center [183, 382] width 27 height 27
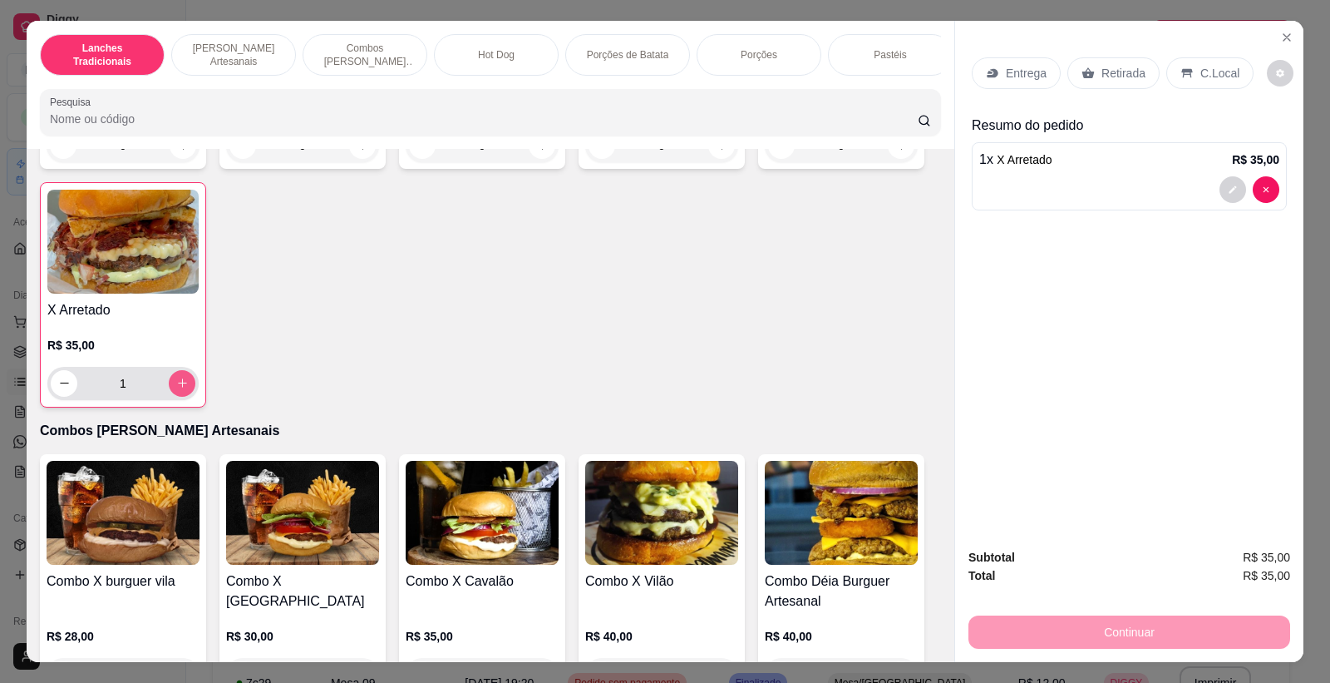
type input "1"
click at [1128, 75] on p "Retirada" at bounding box center [1124, 73] width 44 height 17
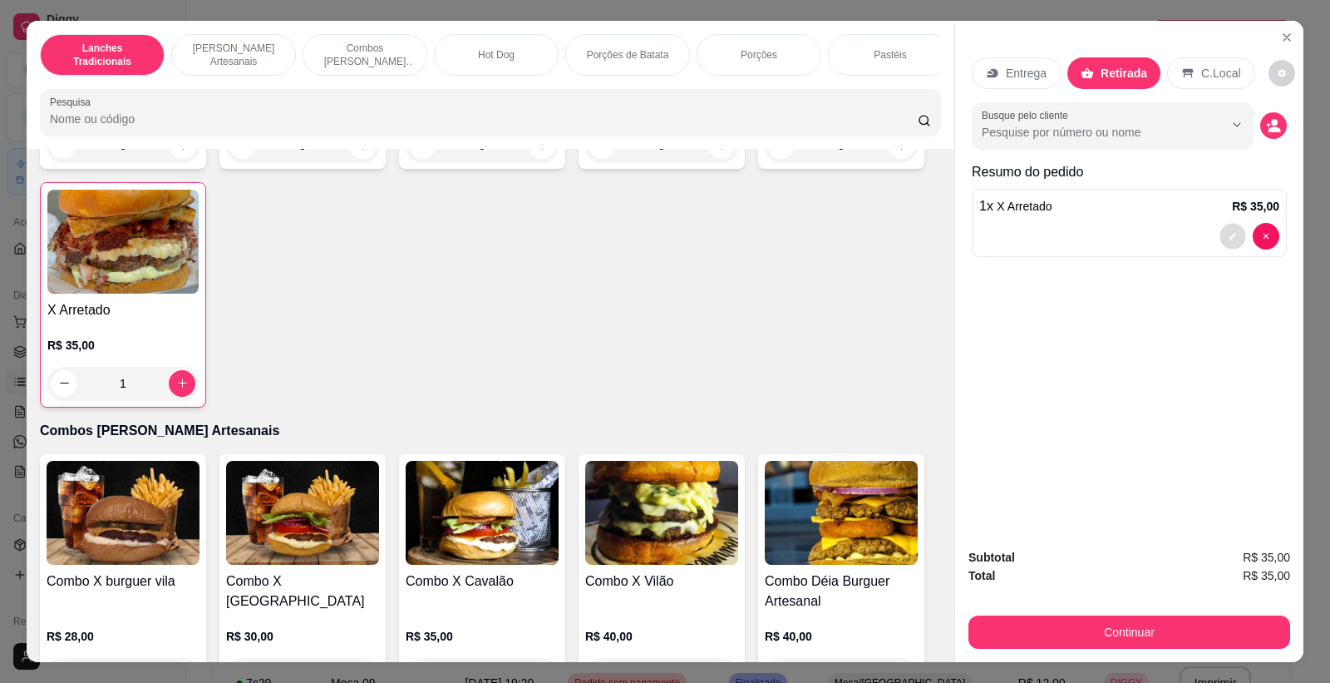
click at [1230, 237] on icon "decrease-product-quantity" at bounding box center [1233, 235] width 7 height 7
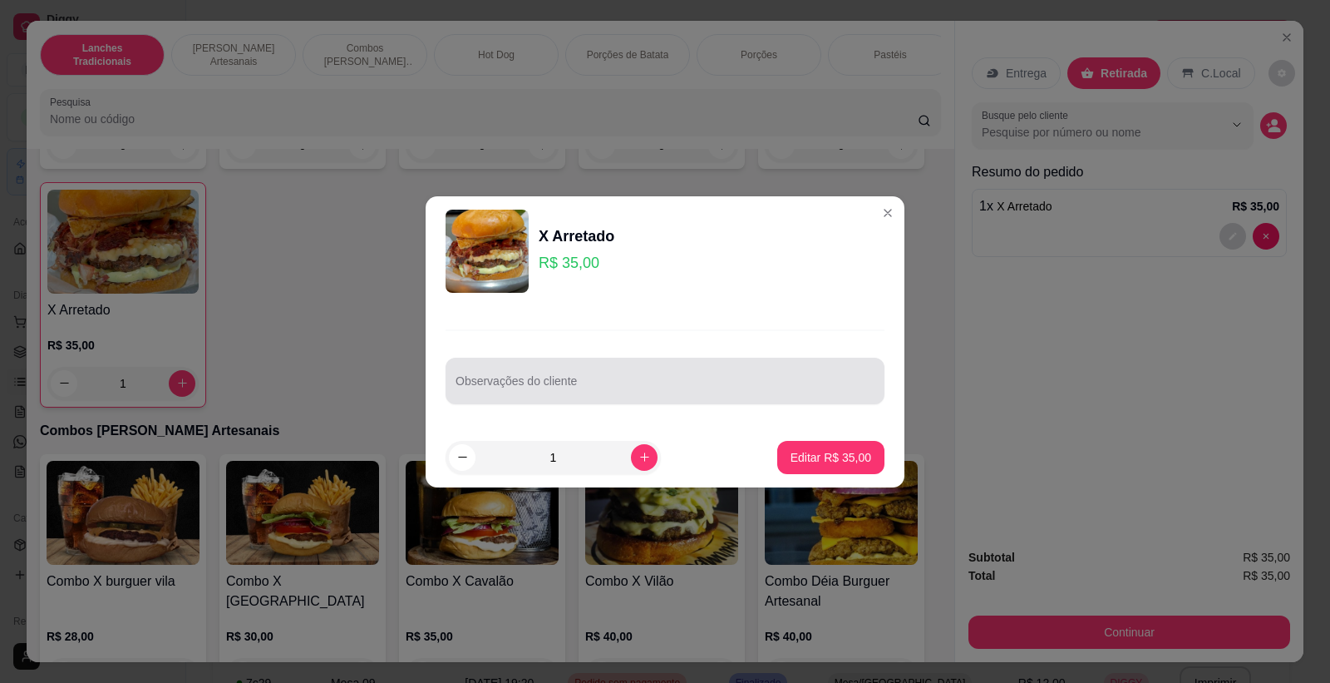
drag, startPoint x: 630, startPoint y: 369, endPoint x: 655, endPoint y: 358, distance: 27.2
click at [645, 368] on div at bounding box center [665, 380] width 419 height 33
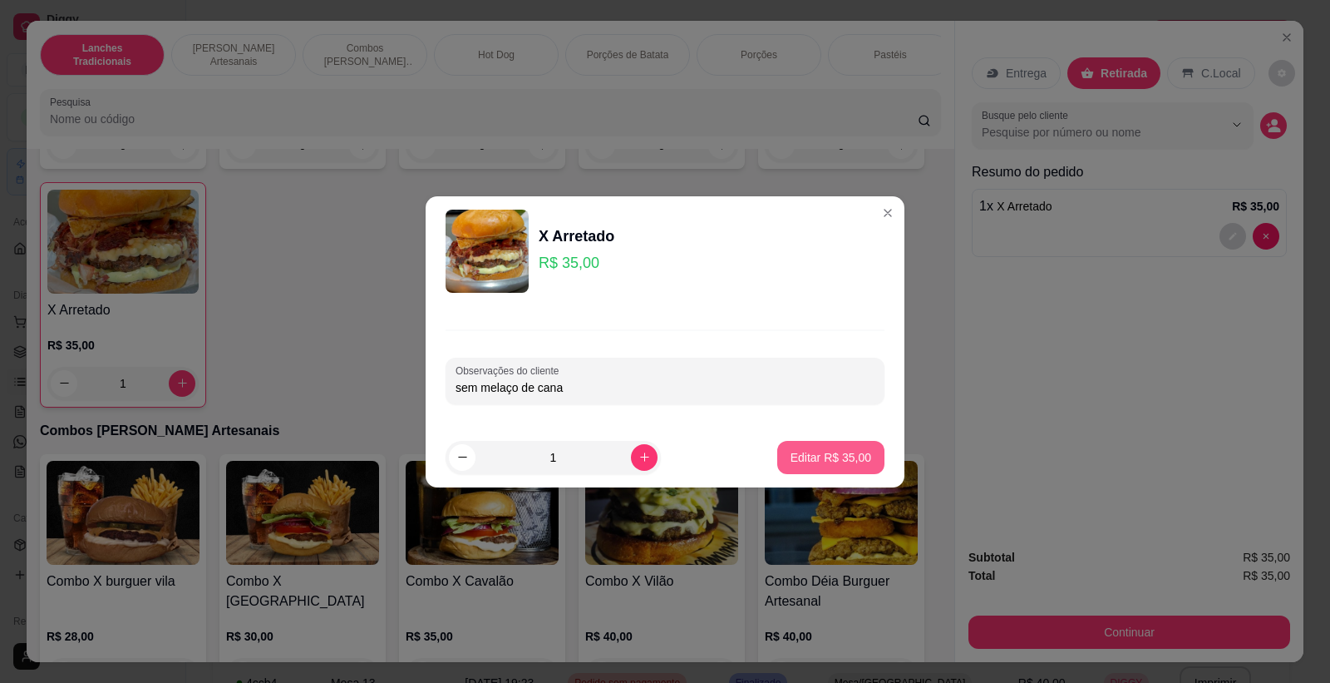
type input "sem melaço de cana"
click at [782, 446] on button "Editar R$ 35,00" at bounding box center [831, 457] width 107 height 33
type input "0"
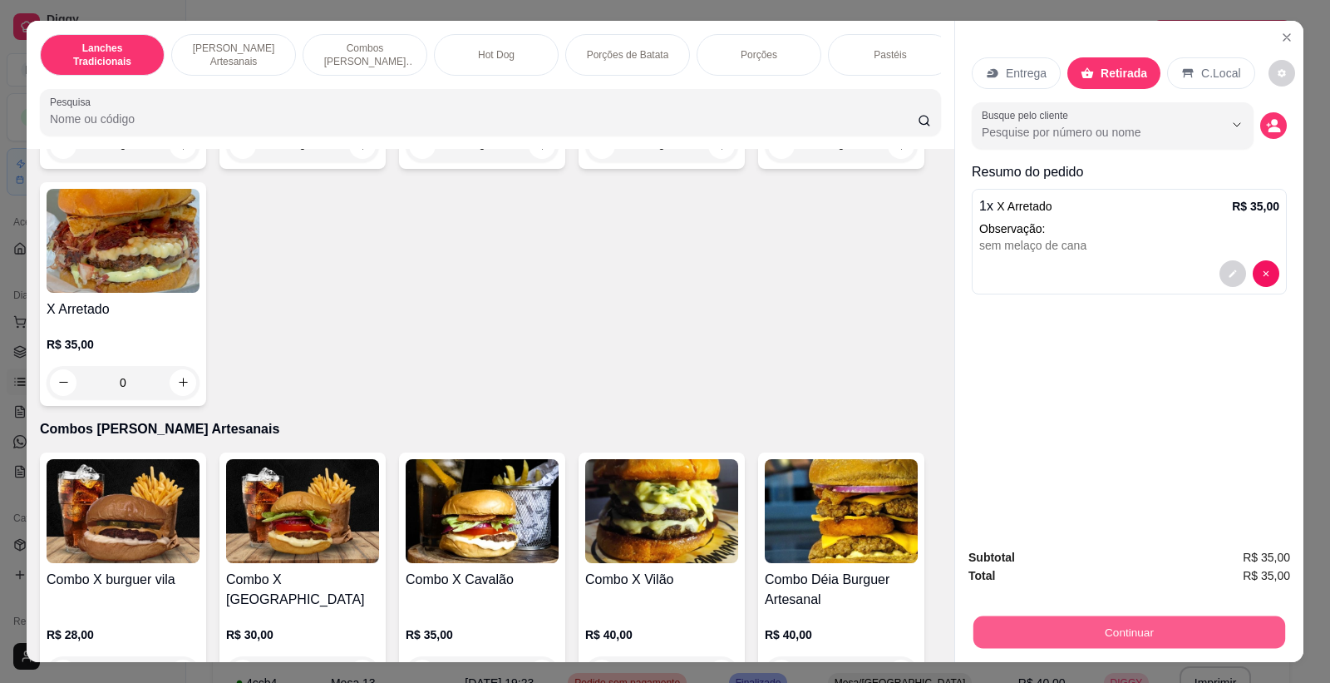
click at [1160, 642] on button "Continuar" at bounding box center [1130, 632] width 312 height 32
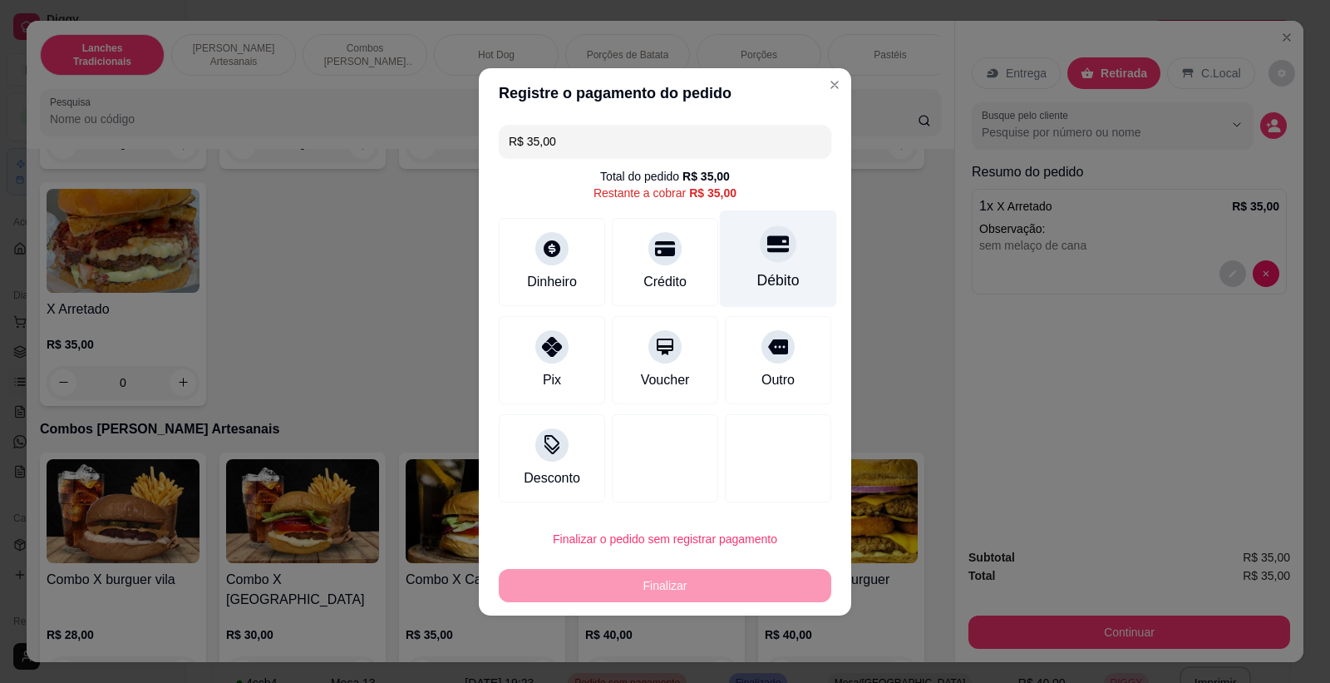
click at [748, 268] on div "Débito" at bounding box center [778, 258] width 117 height 97
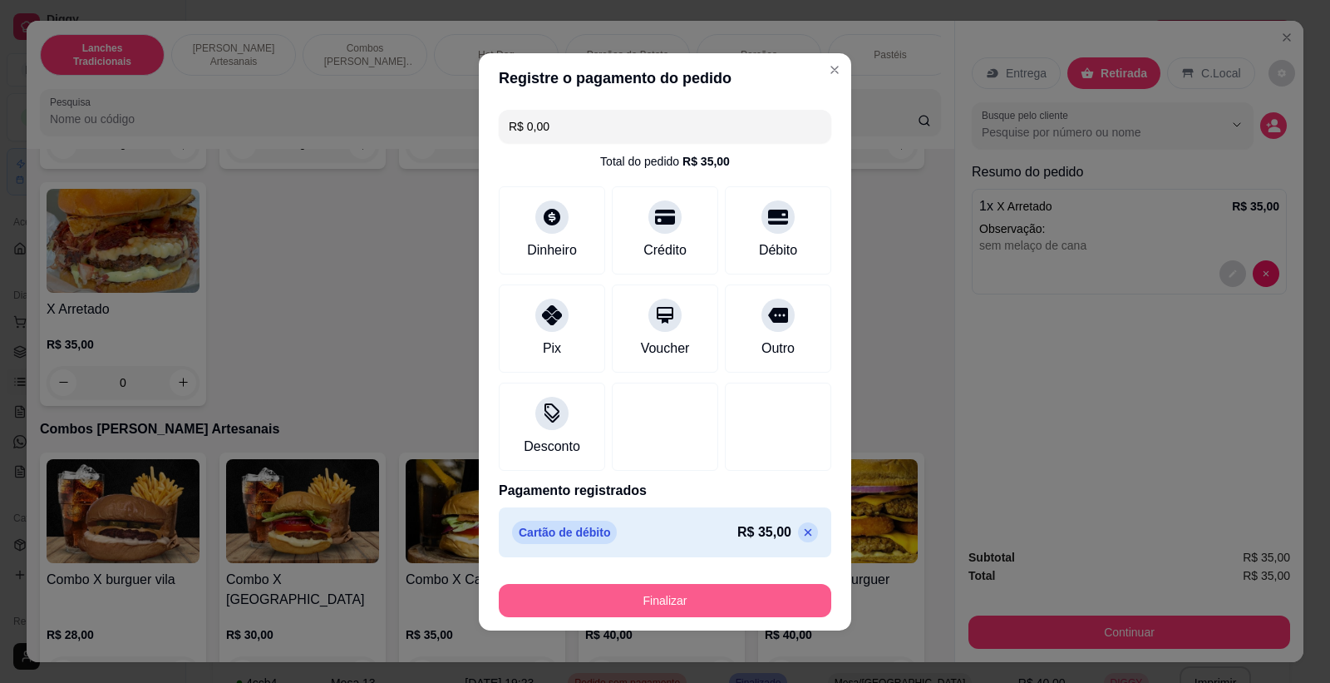
click at [754, 591] on button "Finalizar" at bounding box center [665, 600] width 333 height 33
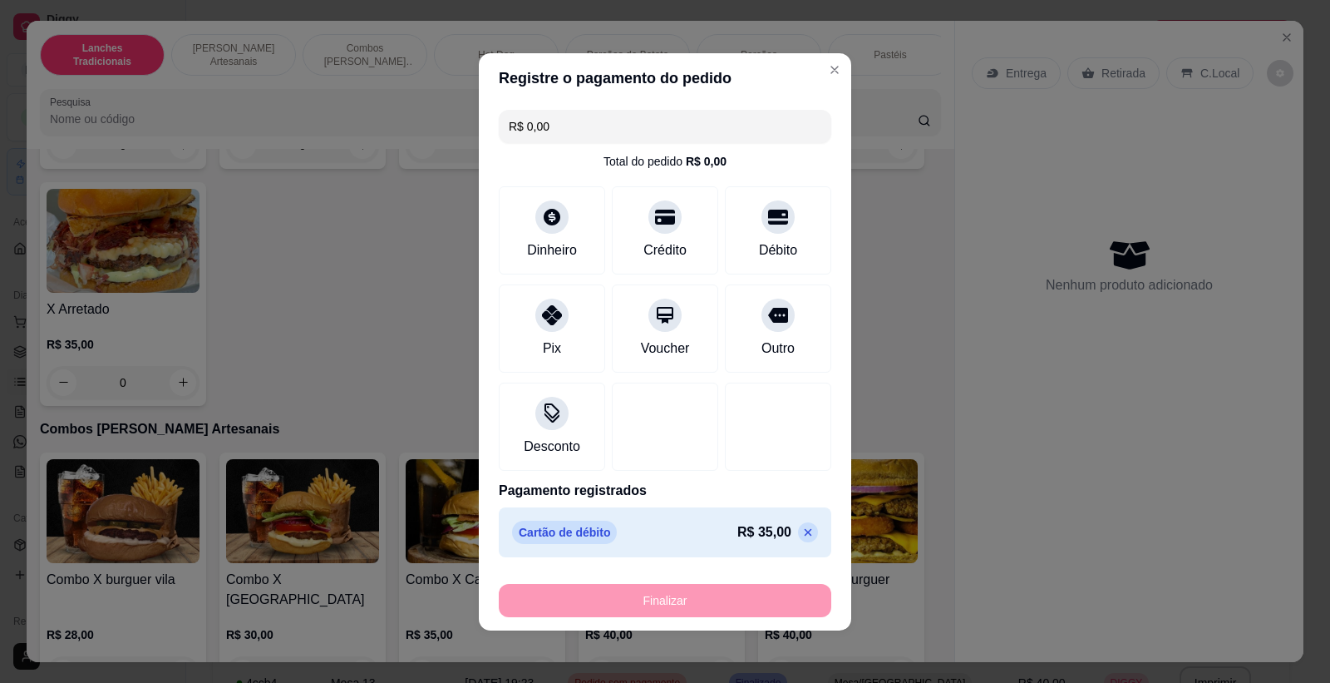
type input "-R$ 35,00"
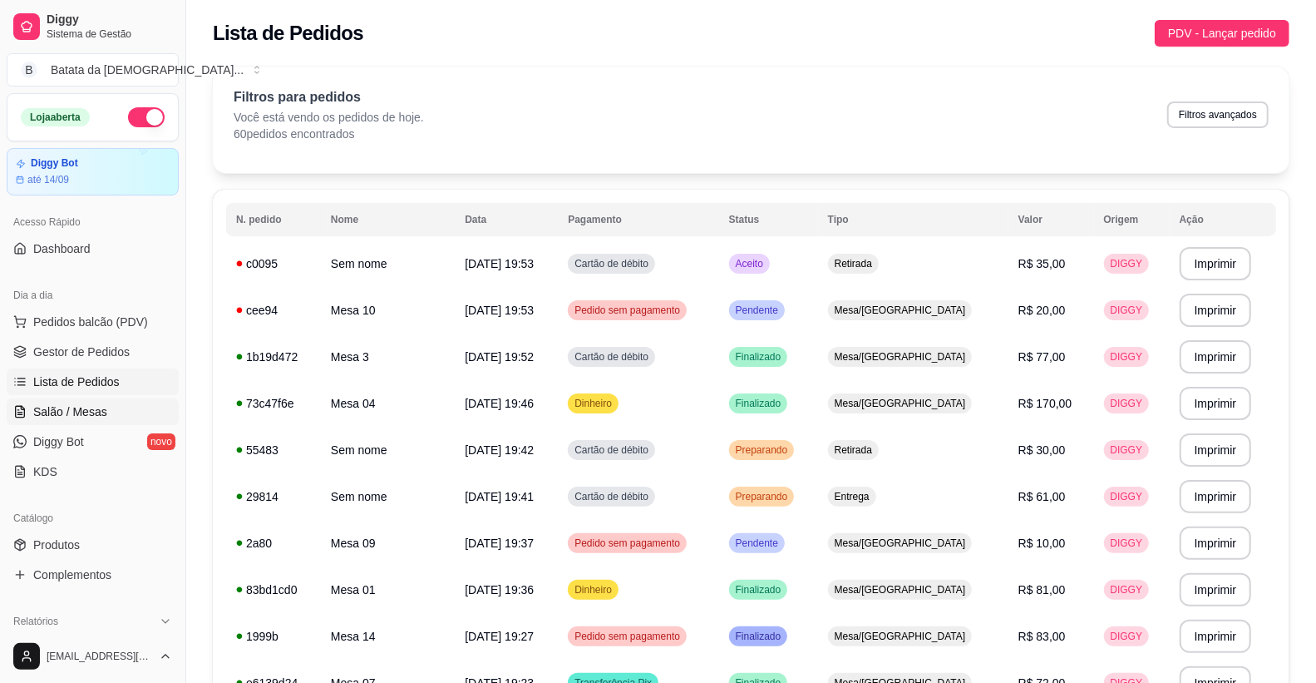
click at [81, 412] on span "Salão / Mesas" at bounding box center [70, 411] width 74 height 17
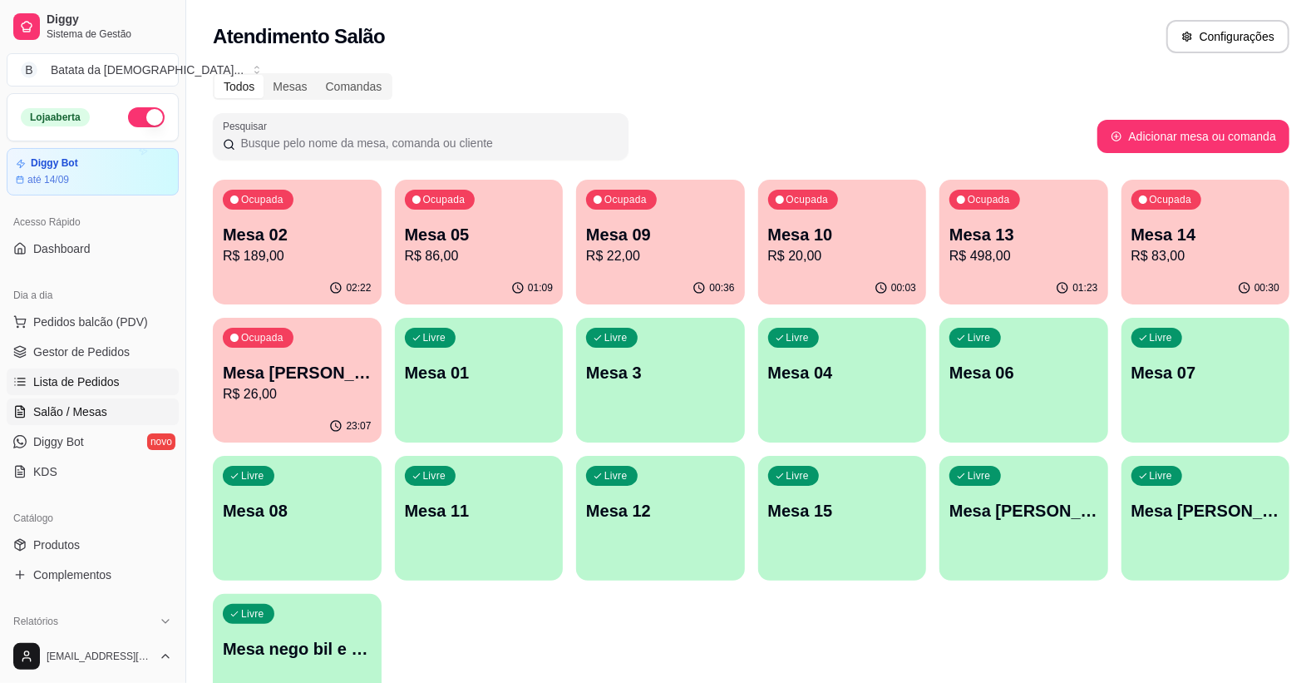
click at [46, 381] on span "Lista de Pedidos" at bounding box center [76, 381] width 86 height 17
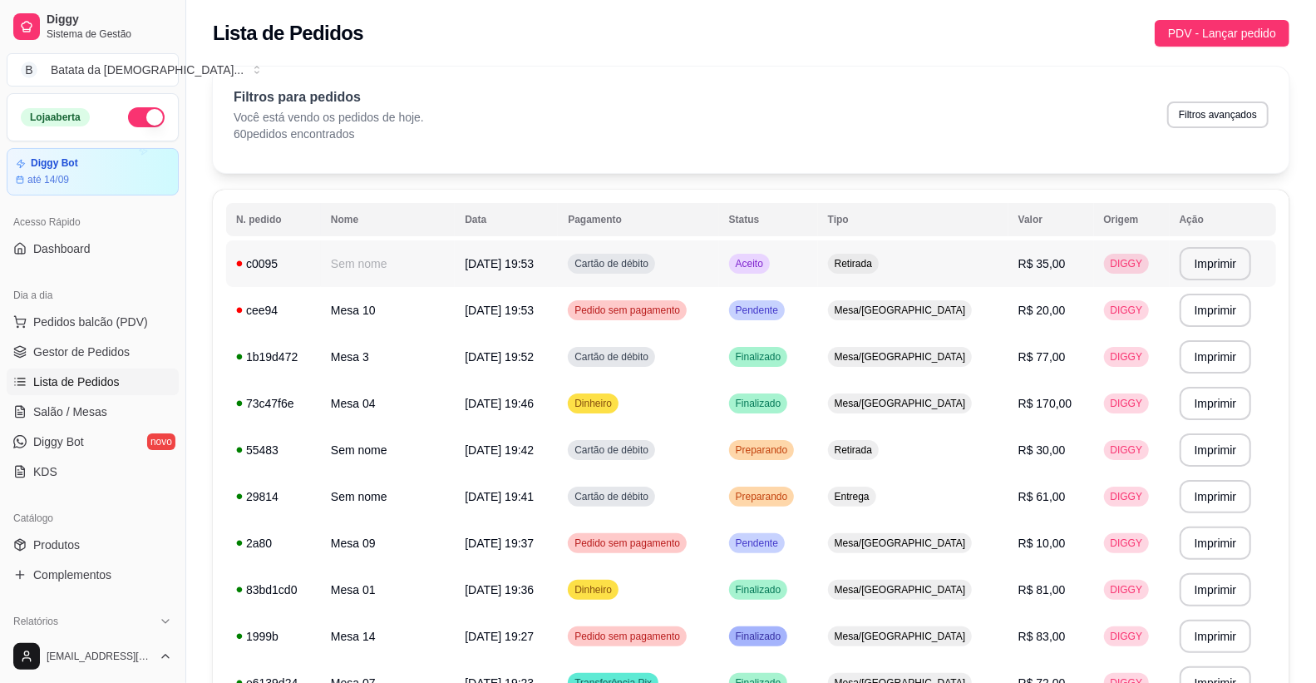
click at [247, 275] on td "c0095" at bounding box center [273, 263] width 95 height 47
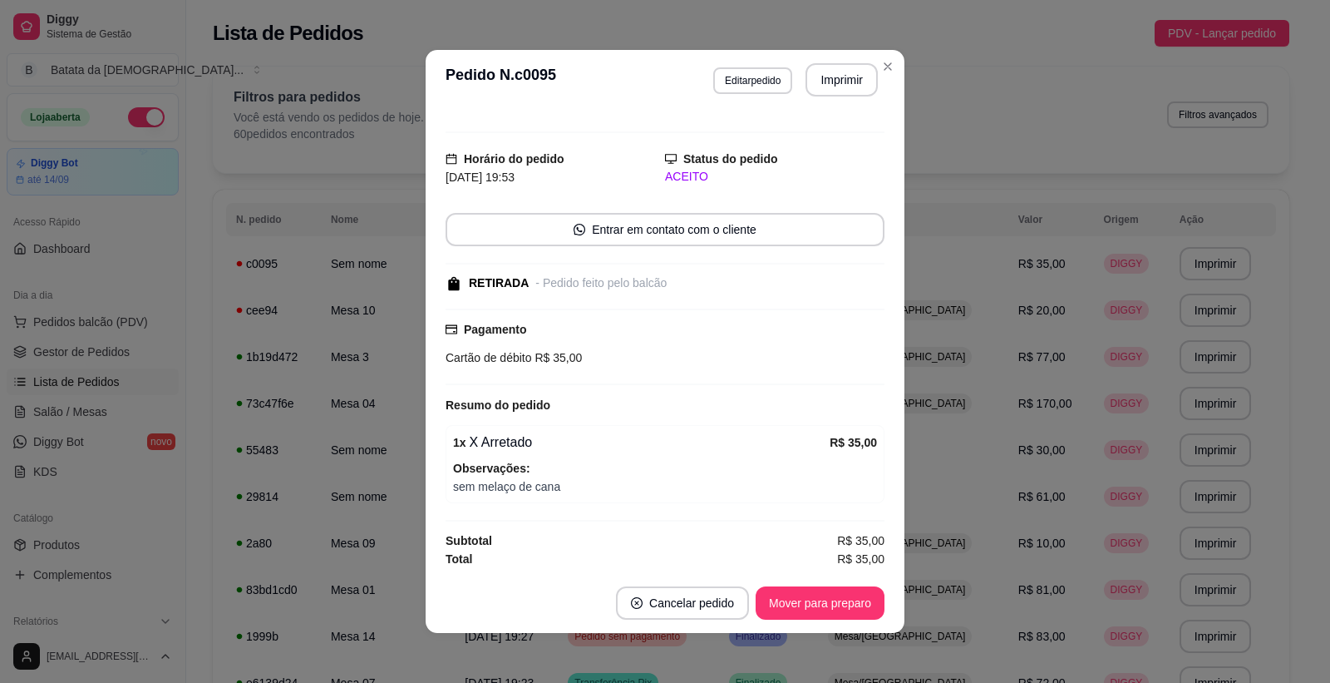
scroll to position [25, 0]
click at [823, 84] on button "Imprimir" at bounding box center [842, 79] width 72 height 33
click at [832, 592] on button "Mover para preparo" at bounding box center [820, 603] width 125 height 32
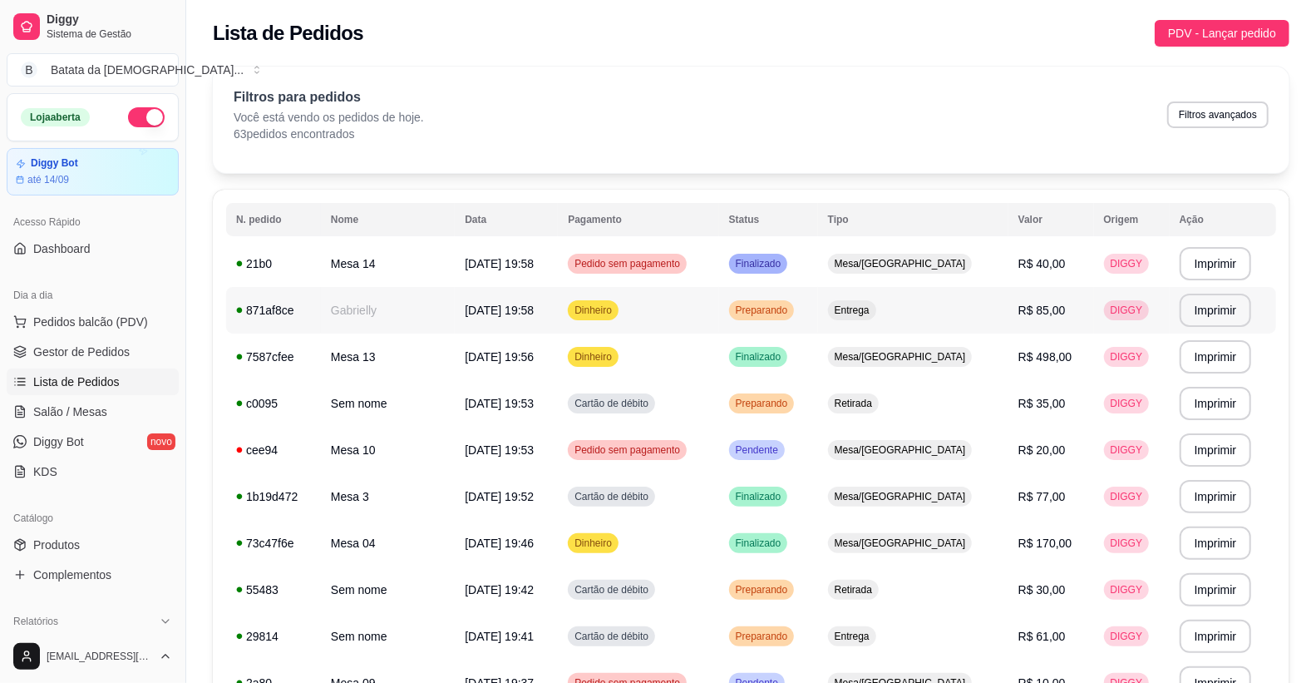
click at [373, 287] on td "Gabrielly" at bounding box center [388, 310] width 134 height 47
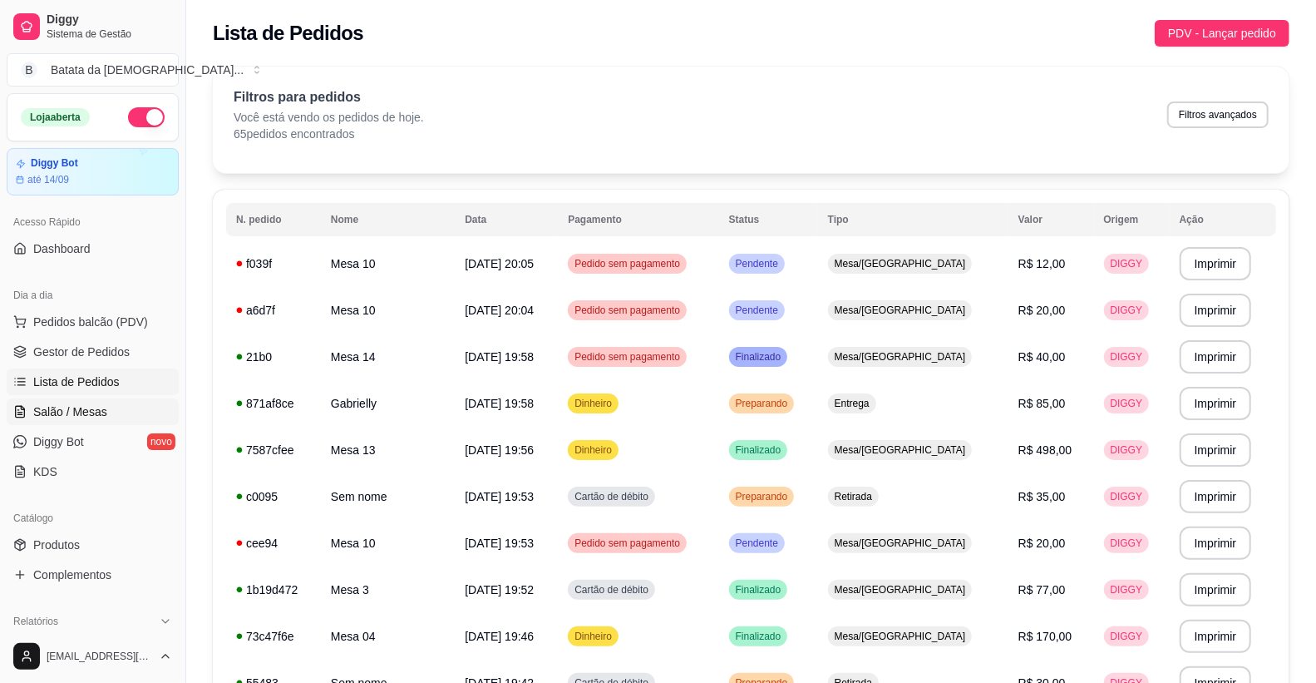
click at [51, 405] on span "Salão / Mesas" at bounding box center [70, 411] width 74 height 17
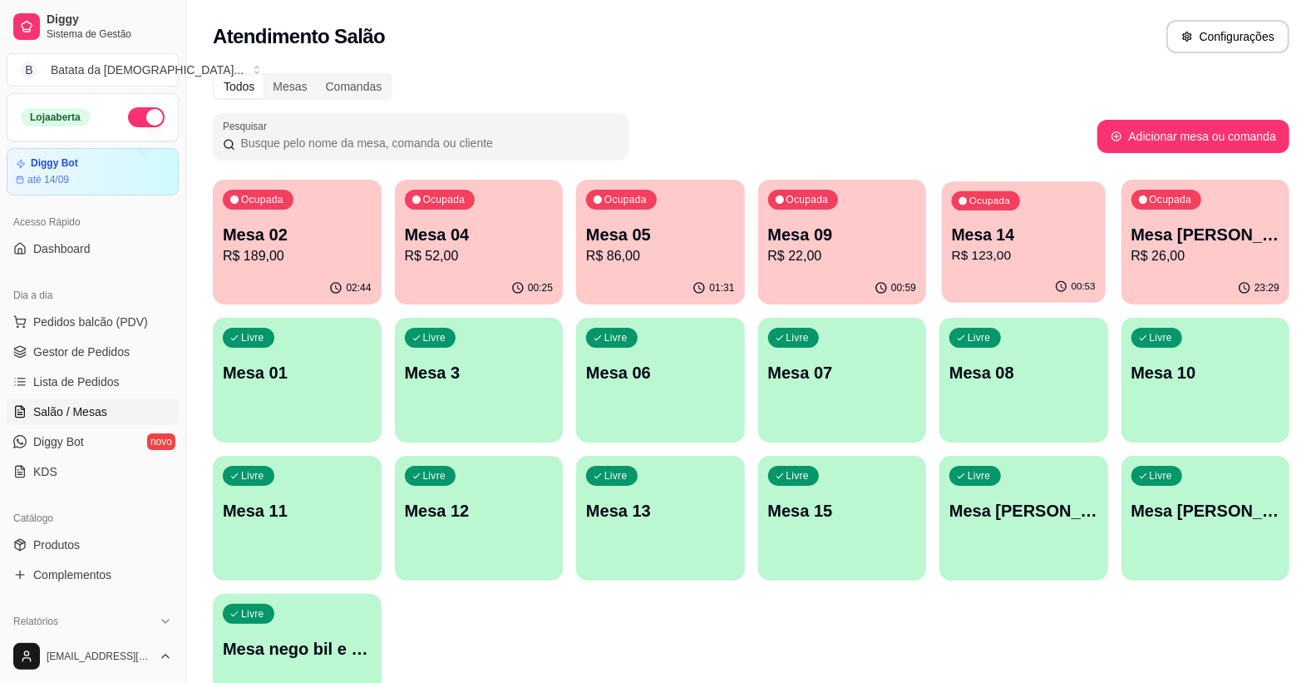
click at [1095, 255] on p "R$ 123,00" at bounding box center [1024, 255] width 144 height 19
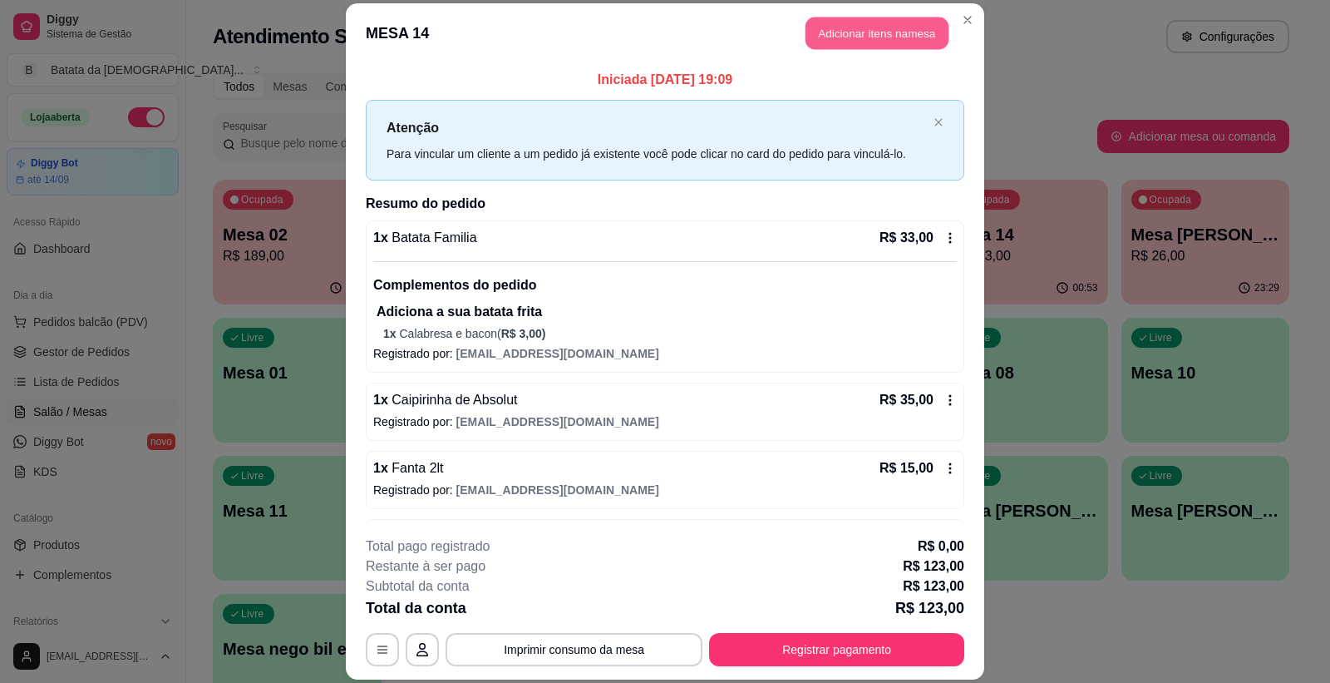
click at [901, 44] on button "Adicionar itens na mesa" at bounding box center [877, 33] width 143 height 32
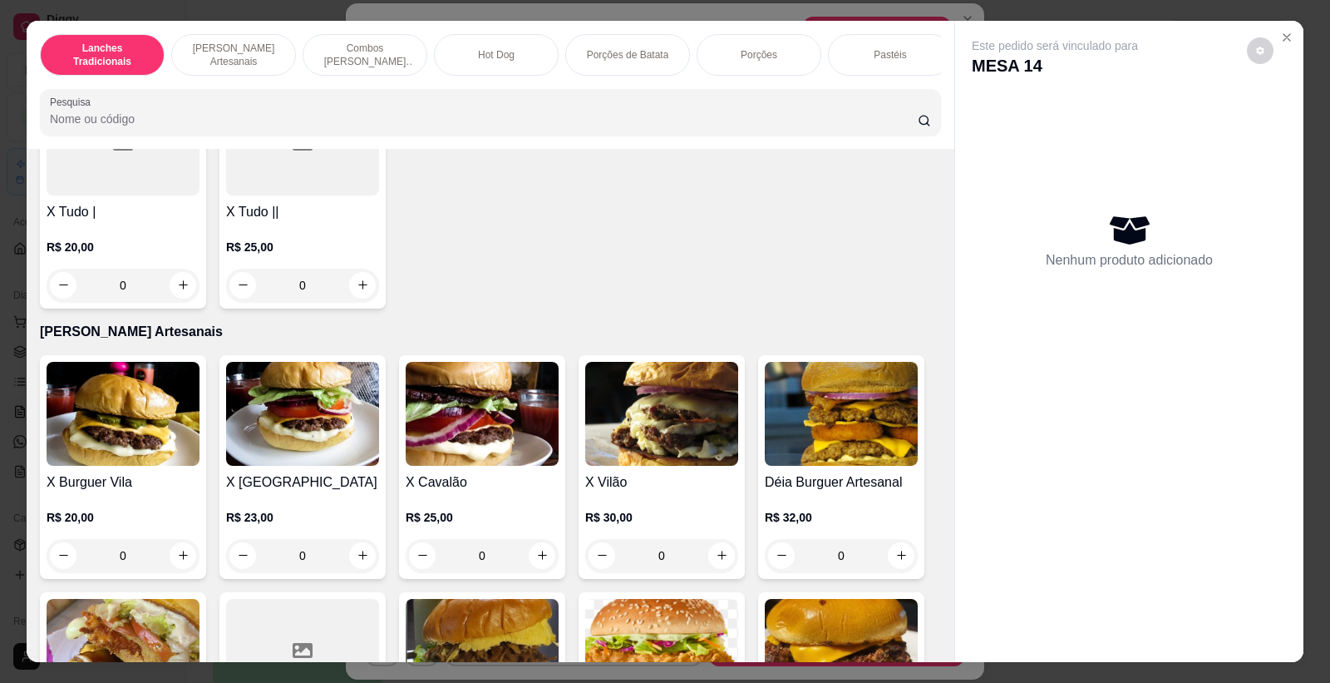
scroll to position [0, 405]
click at [627, 67] on div "Sobremesas" at bounding box center [617, 55] width 125 height 42
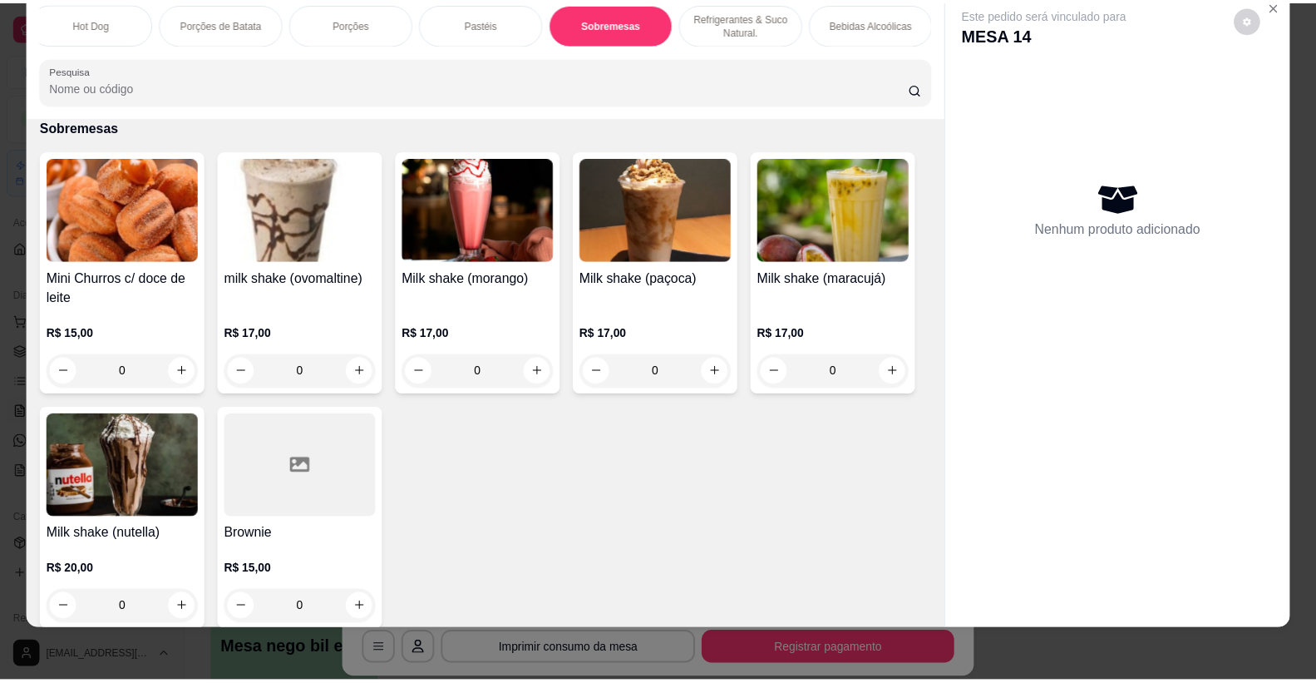
scroll to position [3797, 0]
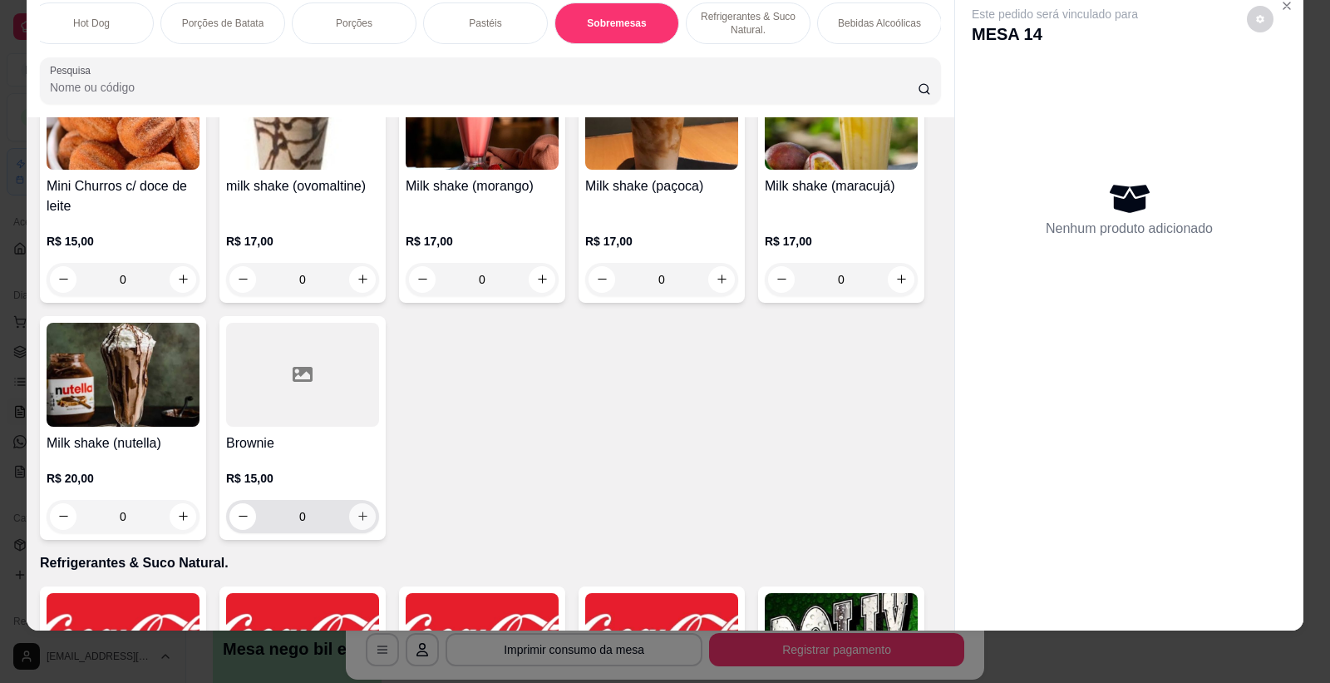
click at [358, 522] on icon "increase-product-quantity" at bounding box center [363, 516] width 12 height 12
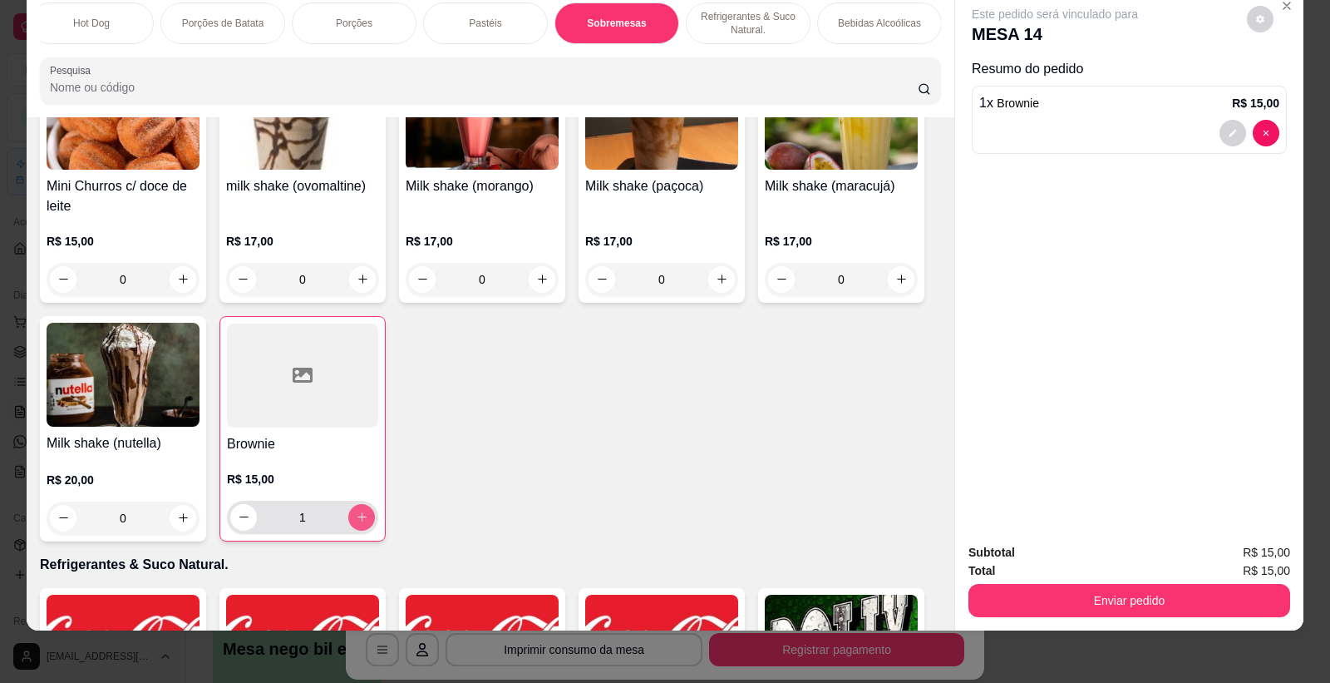
type input "1"
drag, startPoint x: 1162, startPoint y: 575, endPoint x: 1163, endPoint y: 593, distance: 18.3
click at [1162, 587] on div "Subtotal R$ 15,00 Total R$ 15,00 Enviar pedido" at bounding box center [1130, 580] width 322 height 74
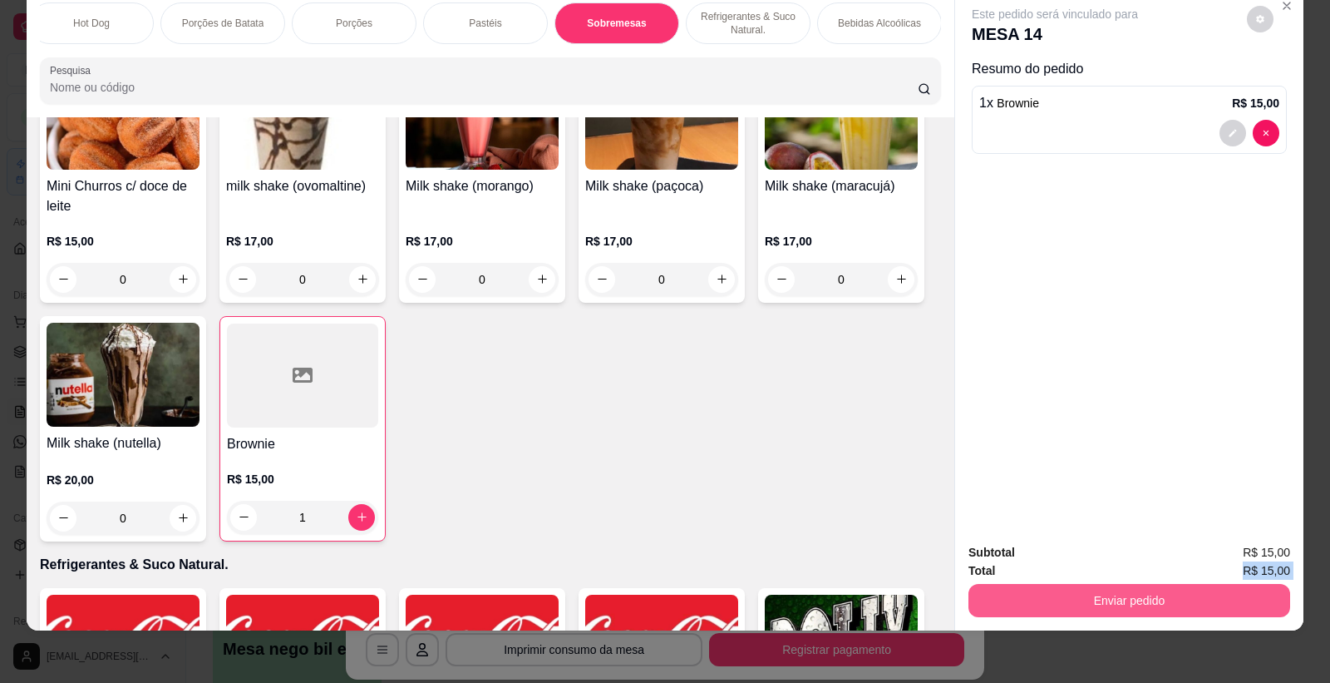
click at [1163, 594] on button "Enviar pedido" at bounding box center [1130, 600] width 322 height 33
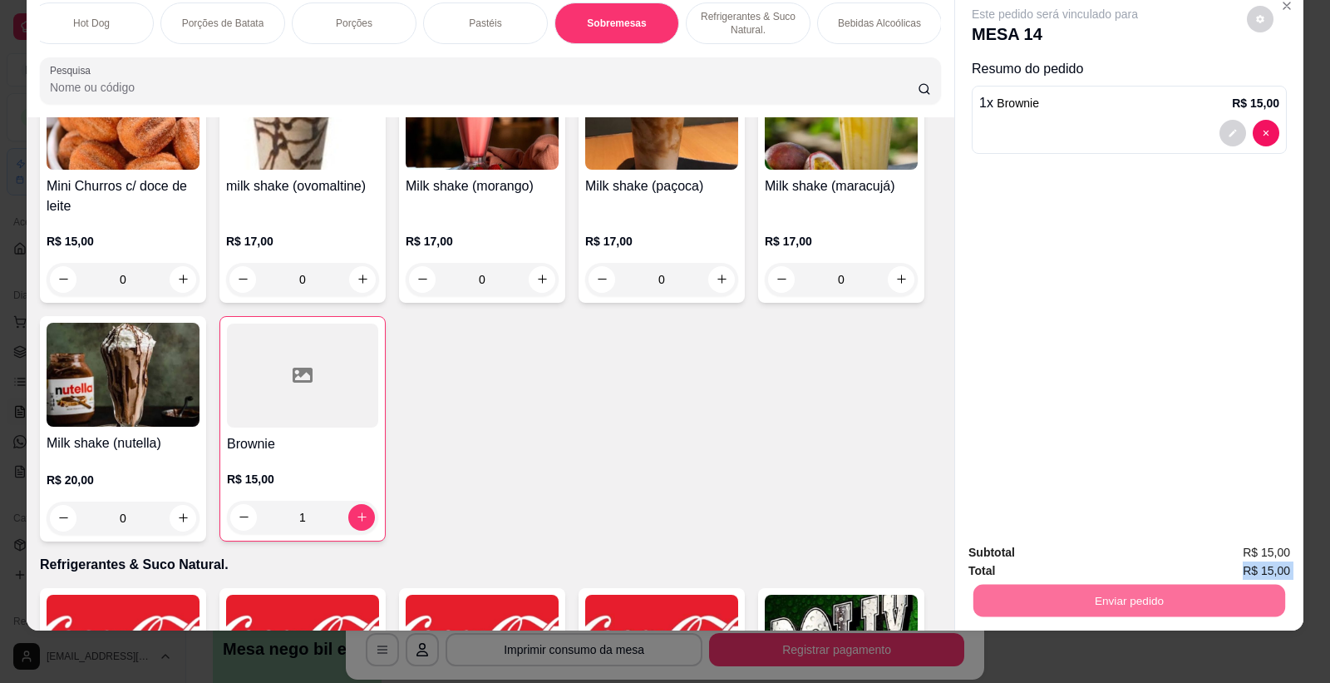
click at [1063, 555] on button "Não registrar e enviar pedido" at bounding box center [1074, 560] width 173 height 32
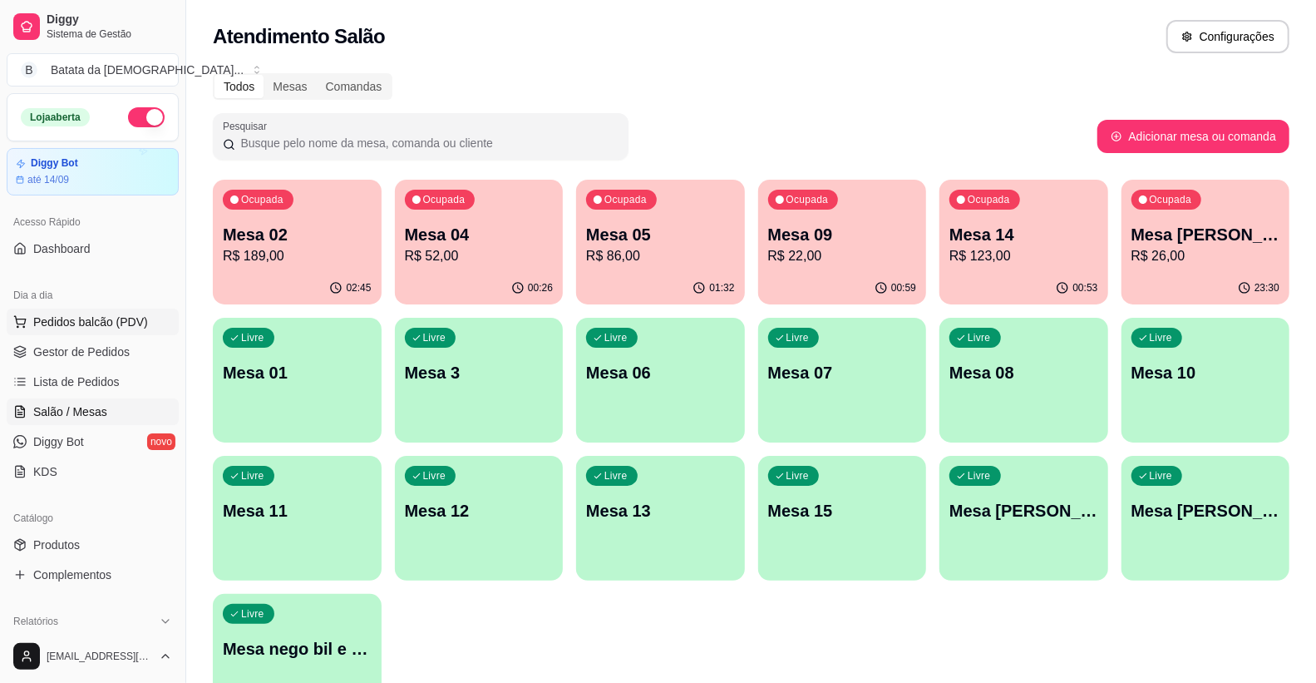
click at [86, 313] on span "Pedidos balcão (PDV)" at bounding box center [90, 321] width 115 height 17
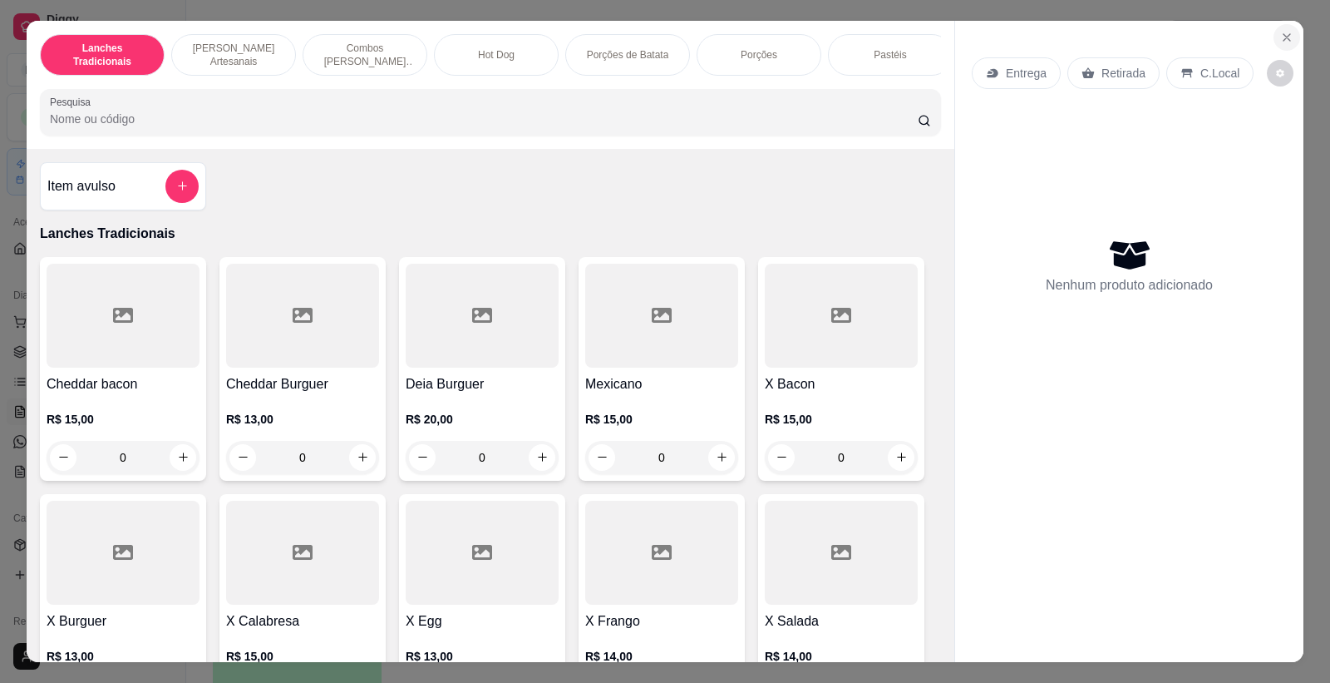
click at [1284, 35] on icon "Close" at bounding box center [1287, 37] width 13 height 13
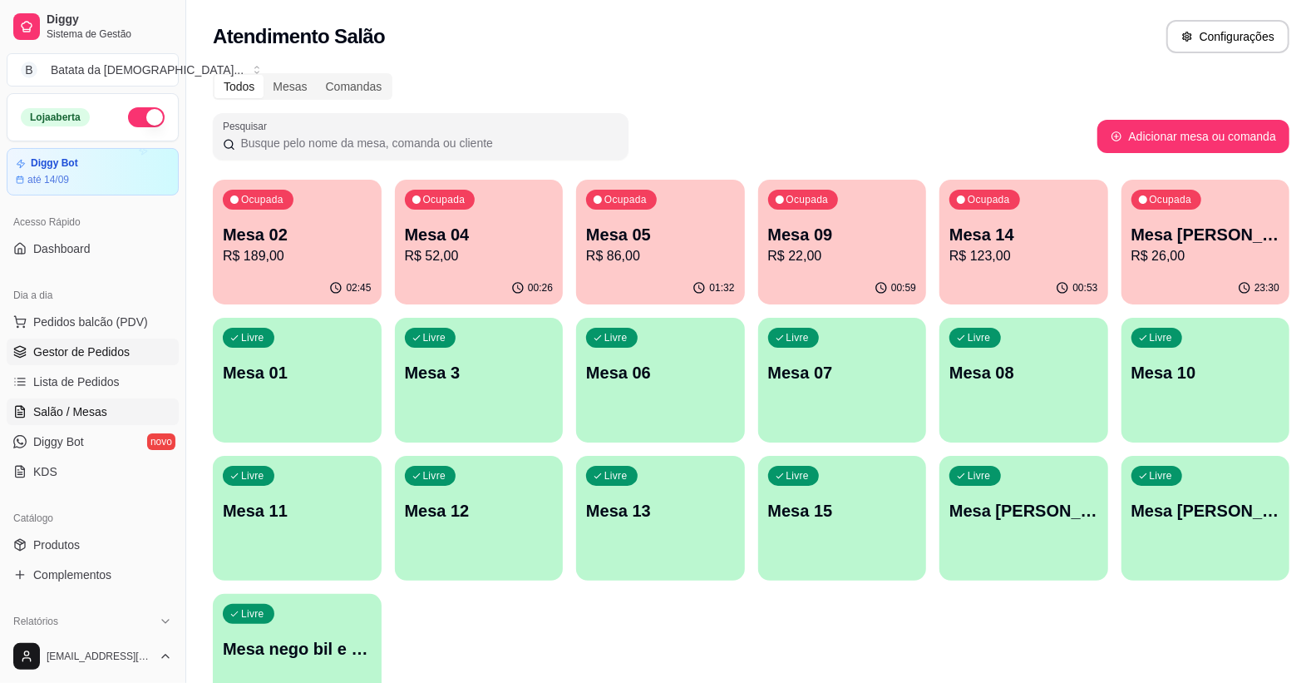
click at [51, 352] on span "Gestor de Pedidos" at bounding box center [81, 351] width 96 height 17
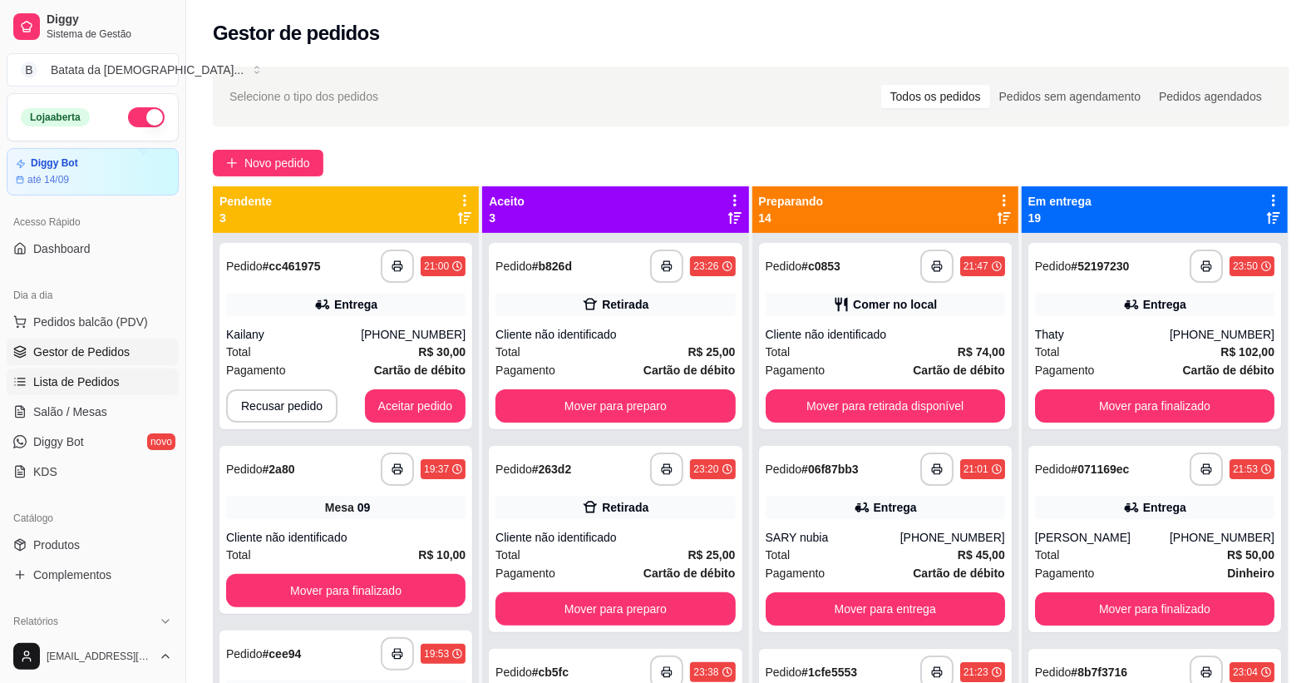
click at [44, 384] on span "Lista de Pedidos" at bounding box center [76, 381] width 86 height 17
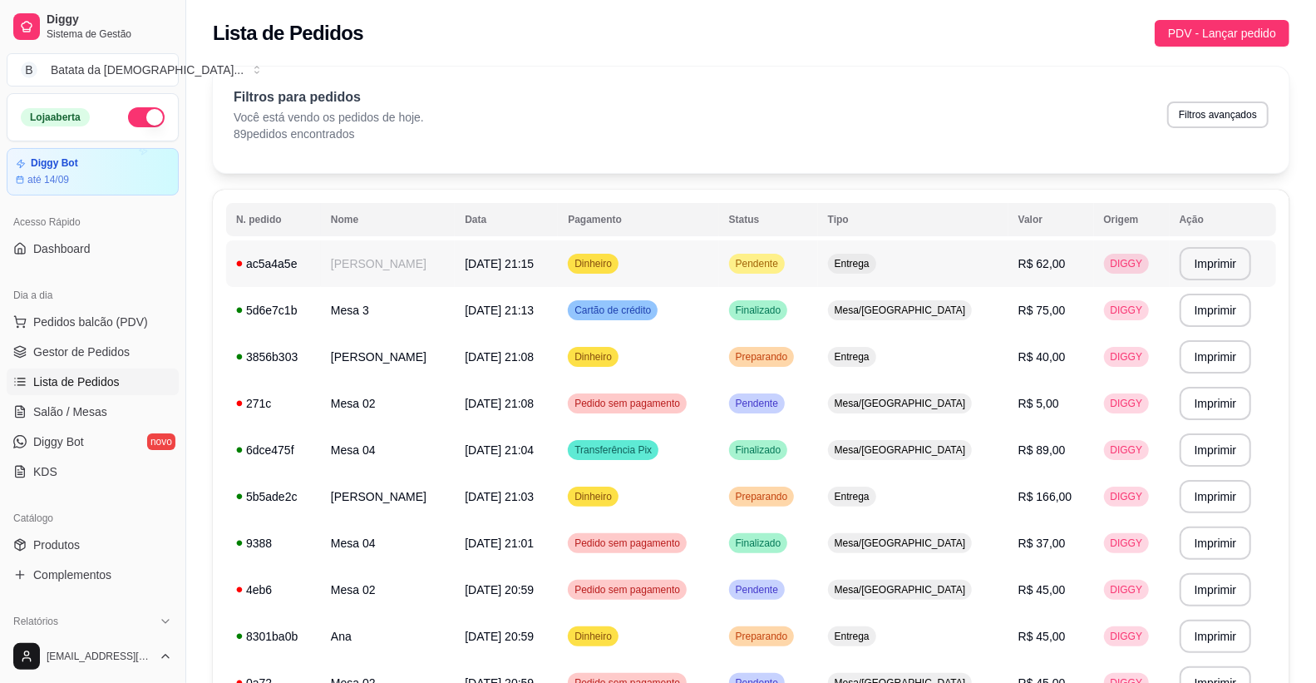
click at [324, 278] on td "[PERSON_NAME]" at bounding box center [388, 263] width 134 height 47
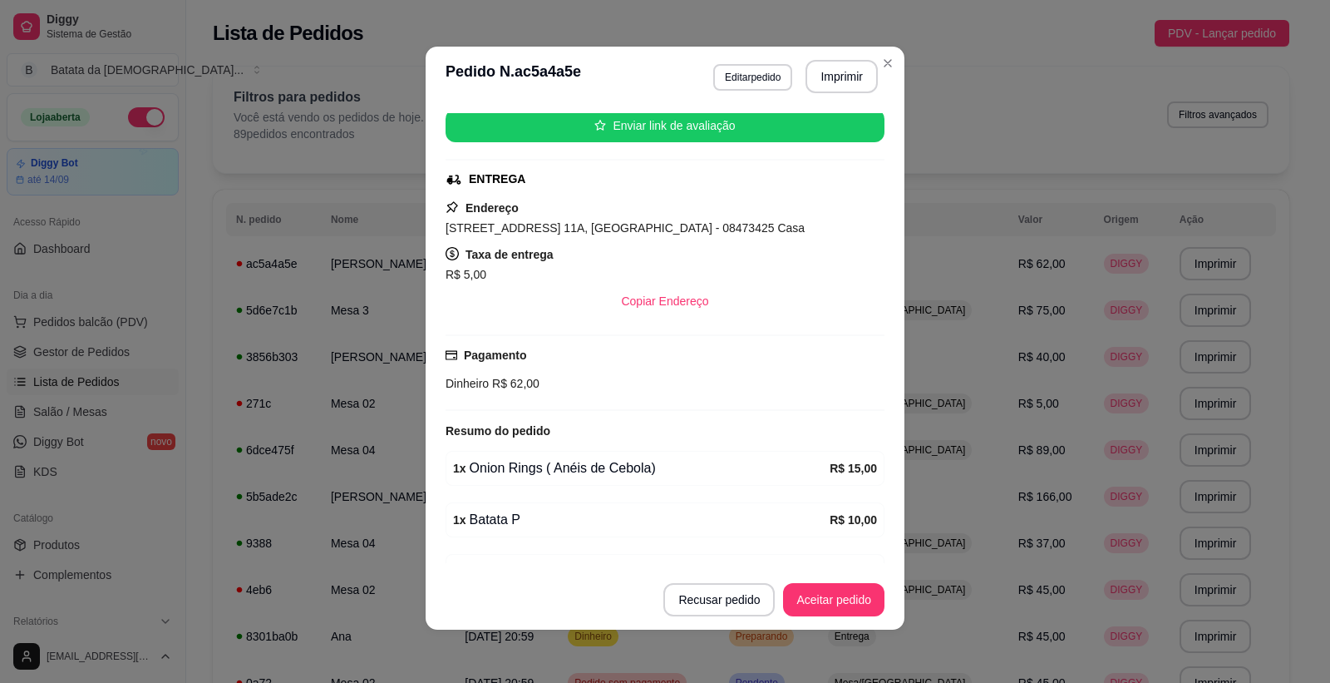
scroll to position [301, 0]
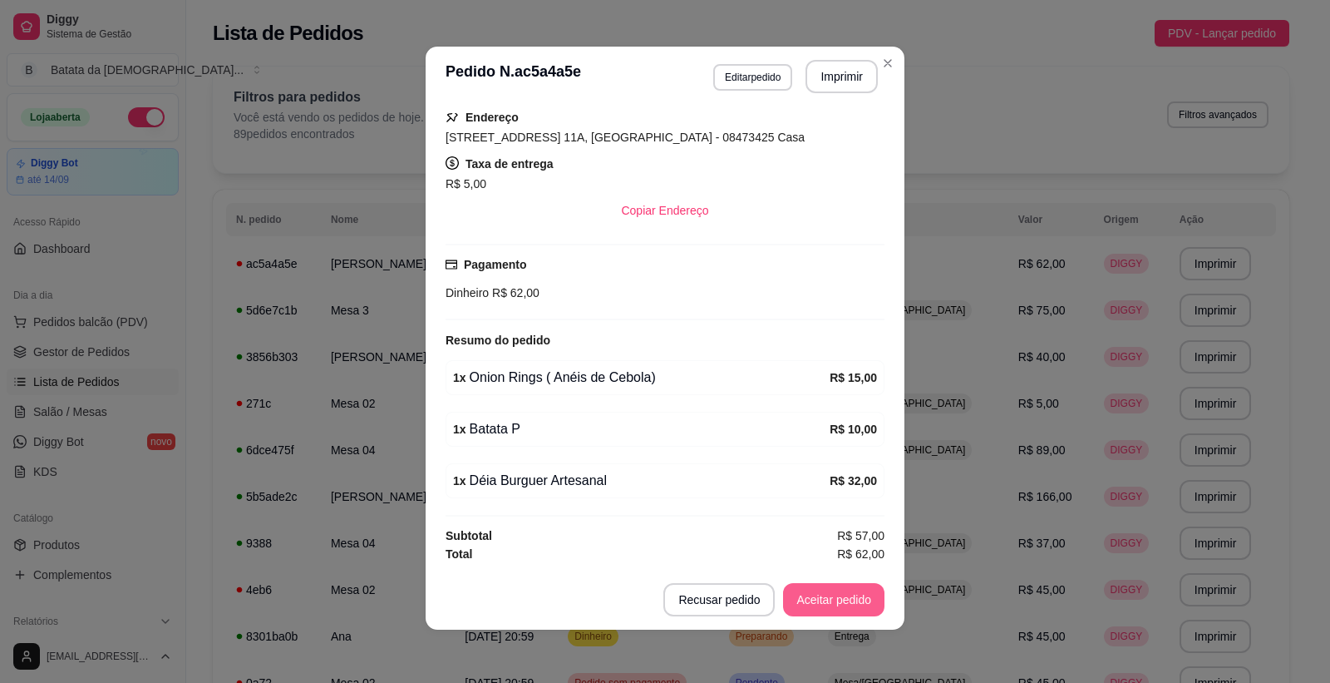
click at [825, 597] on button "Aceitar pedido" at bounding box center [833, 599] width 101 height 33
click at [825, 597] on button "Mover para preparo" at bounding box center [820, 599] width 129 height 33
click at [832, 77] on button "Imprimir" at bounding box center [842, 77] width 70 height 32
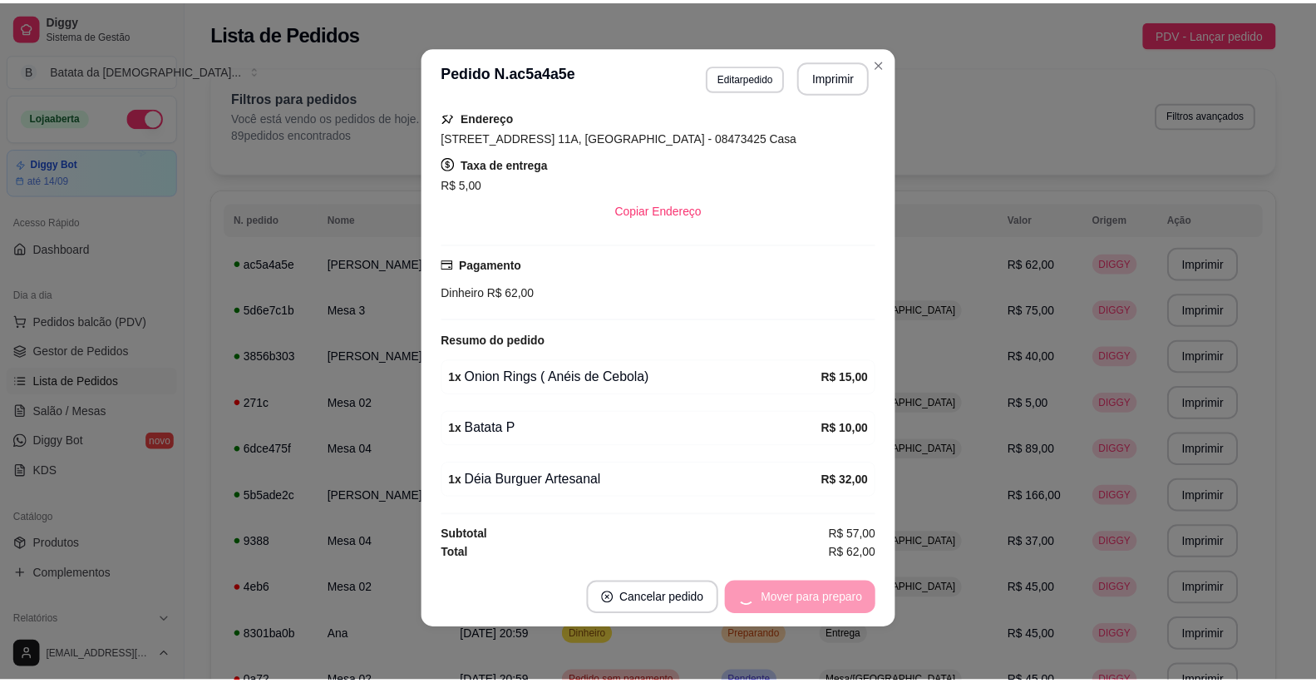
scroll to position [0, 0]
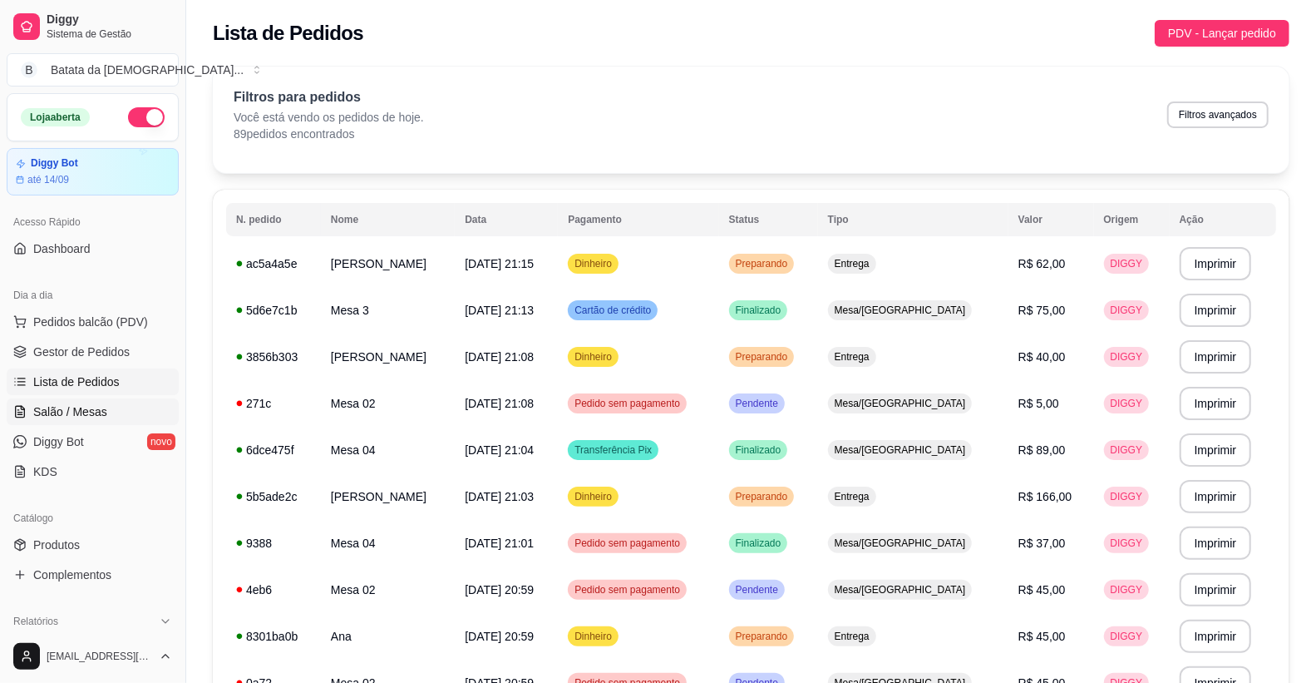
click at [79, 410] on span "Salão / Mesas" at bounding box center [70, 411] width 74 height 17
